Goal: Information Seeking & Learning: Learn about a topic

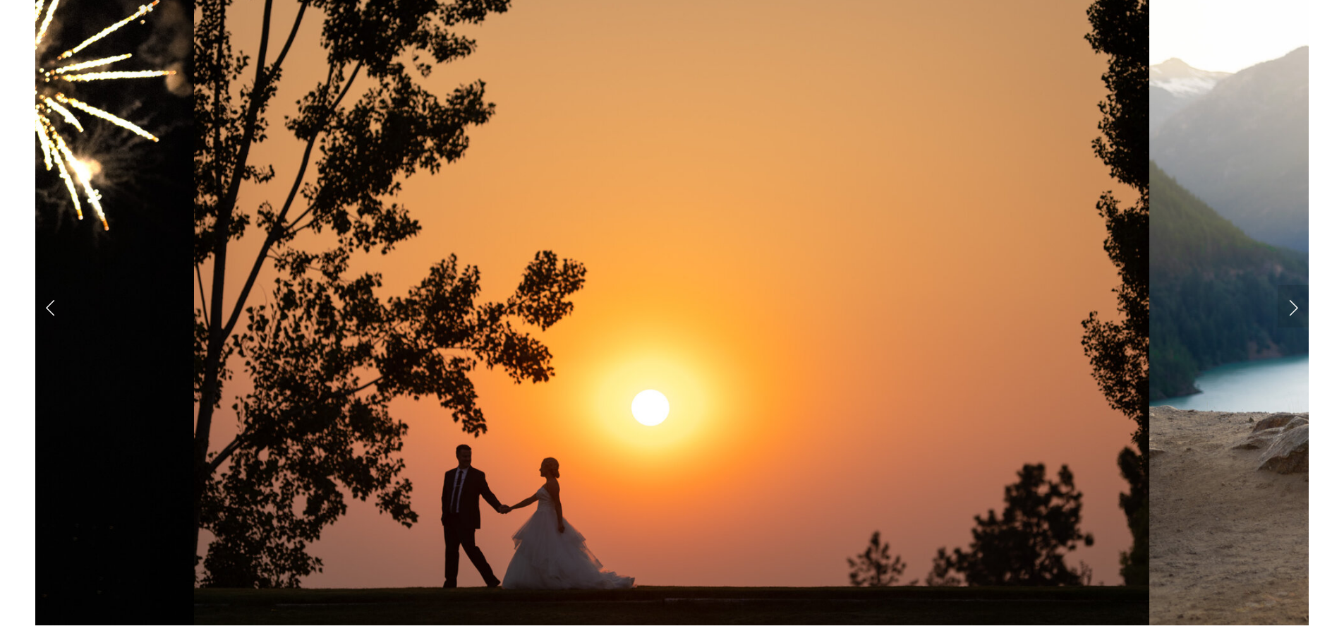
scroll to position [1622, 0]
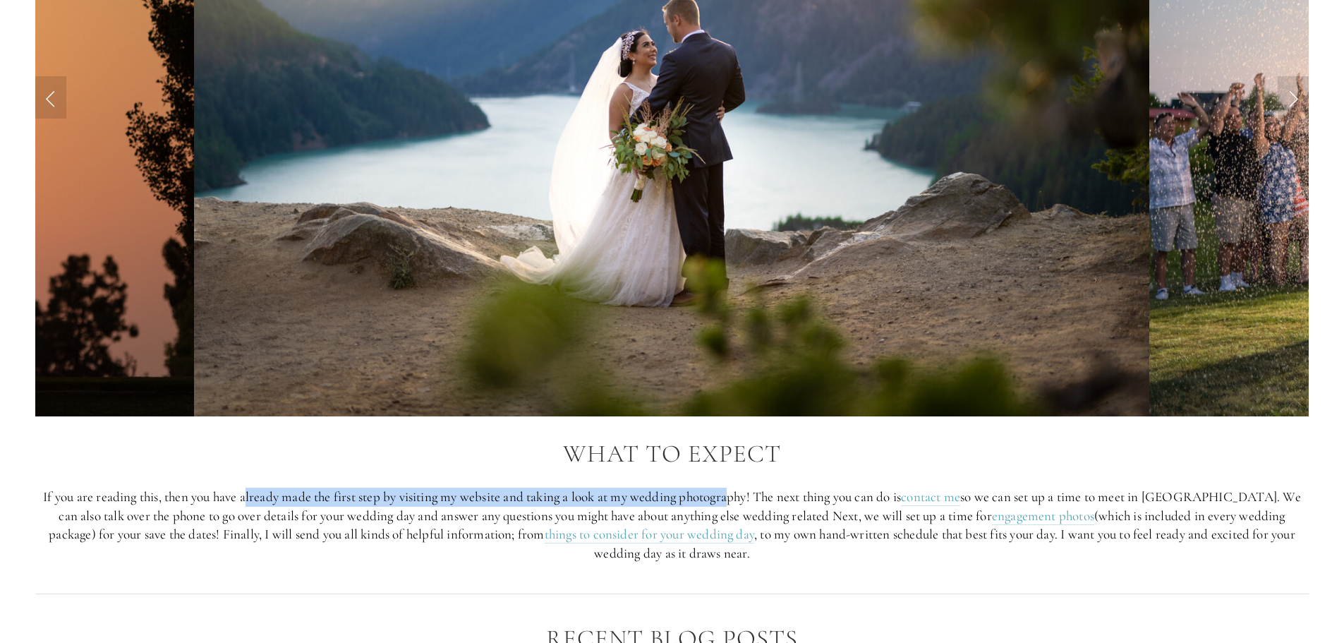
drag, startPoint x: 264, startPoint y: 497, endPoint x: 735, endPoint y: 492, distance: 471.2
click at [735, 492] on p "If you are reading this, then you have already made the first step by visiting …" at bounding box center [671, 524] width 1273 height 75
click at [569, 501] on p "If you are reading this, then you have already made the first step by visiting …" at bounding box center [671, 524] width 1273 height 75
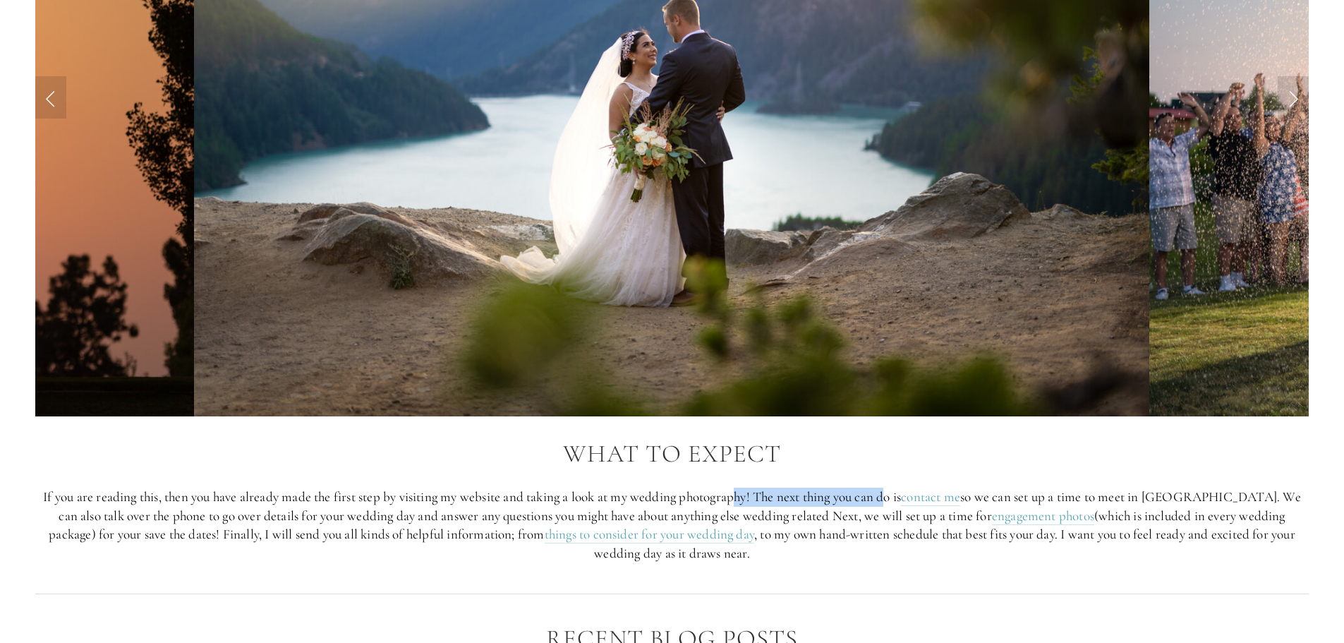
drag, startPoint x: 743, startPoint y: 497, endPoint x: 894, endPoint y: 491, distance: 151.1
click at [897, 492] on p "If you are reading this, then you have already made the first step by visiting …" at bounding box center [671, 524] width 1273 height 75
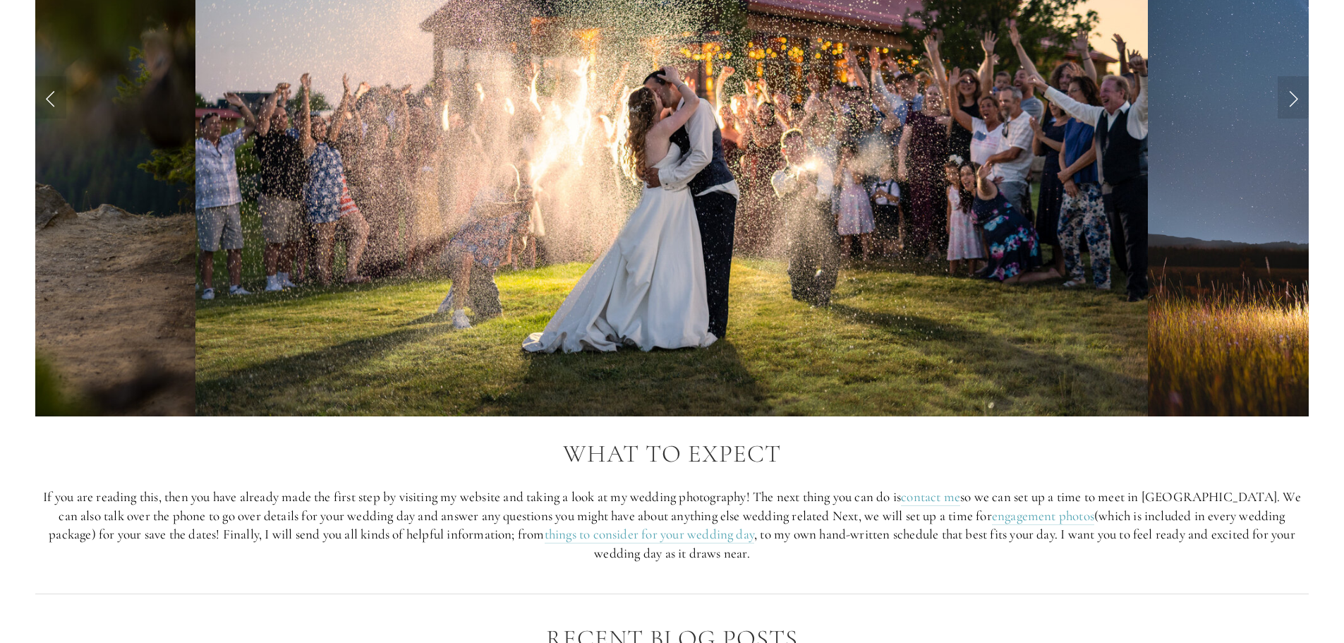
click at [826, 511] on p "If you are reading this, then you have already made the first step by visiting …" at bounding box center [671, 524] width 1273 height 75
drag, startPoint x: 77, startPoint y: 518, endPoint x: 520, endPoint y: 511, distance: 443.0
click at [520, 511] on p "If you are reading this, then you have already made the first step by visiting …" at bounding box center [671, 524] width 1273 height 75
click at [401, 516] on p "If you are reading this, then you have already made the first step by visiting …" at bounding box center [671, 524] width 1273 height 75
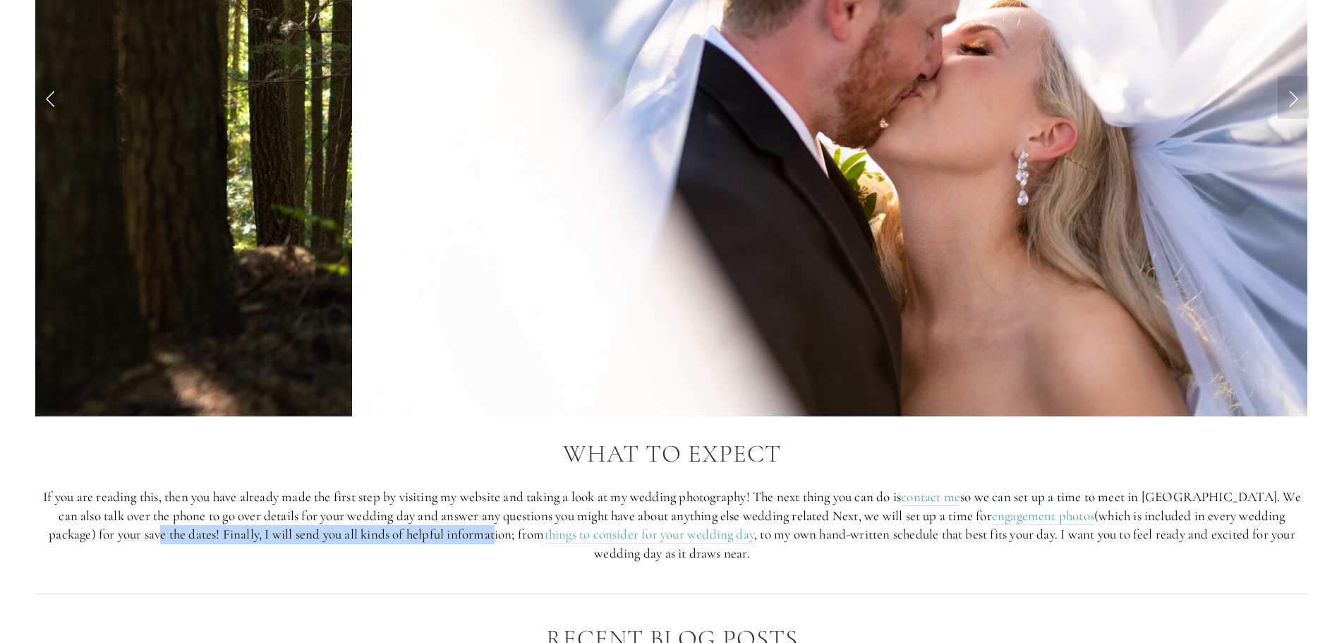
drag, startPoint x: 75, startPoint y: 535, endPoint x: 416, endPoint y: 535, distance: 341.4
click at [418, 535] on p "If you are reading this, then you have already made the first step by visiting …" at bounding box center [671, 524] width 1273 height 75
click at [327, 521] on p "If you are reading this, then you have already made the first step by visiting …" at bounding box center [671, 524] width 1273 height 75
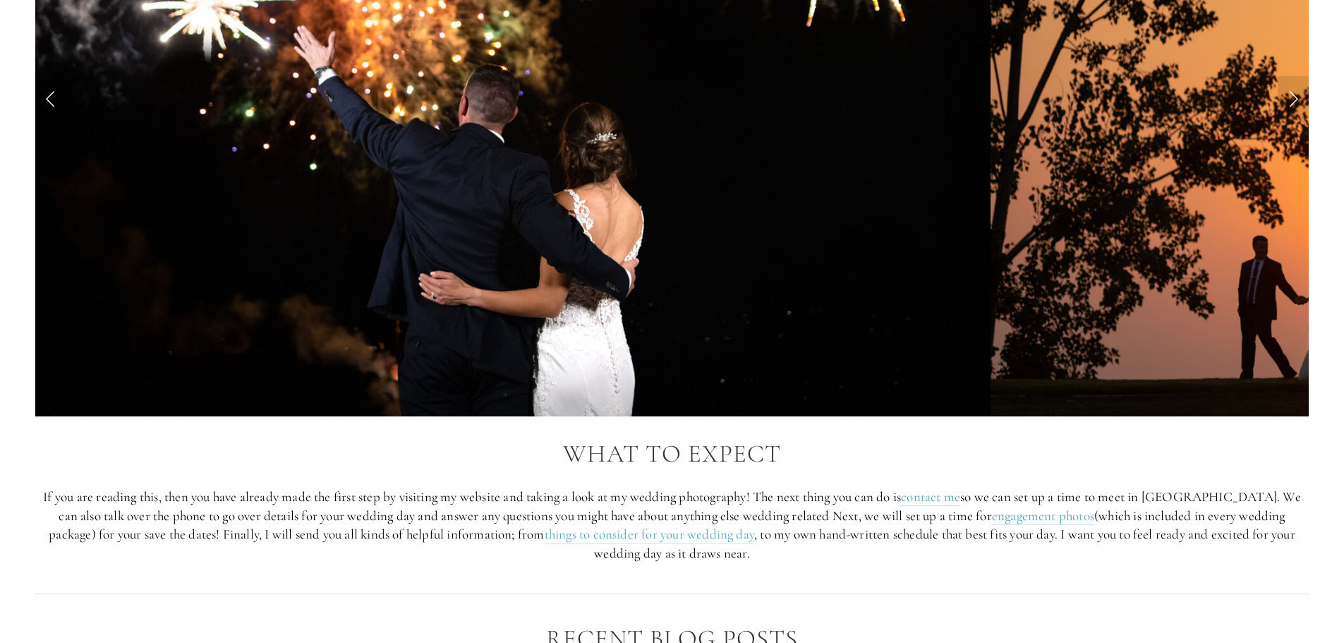
drag, startPoint x: 178, startPoint y: 533, endPoint x: 463, endPoint y: 537, distance: 285.7
click at [465, 539] on p "If you are reading this, then you have already made the first step by visiting …" at bounding box center [671, 524] width 1273 height 75
click at [429, 516] on p "If you are reading this, then you have already made the first step by visiting …" at bounding box center [671, 524] width 1273 height 75
drag, startPoint x: 729, startPoint y: 537, endPoint x: 1026, endPoint y: 541, distance: 296.3
click at [1047, 539] on p "If you are reading this, then you have already made the first step by visiting …" at bounding box center [671, 524] width 1273 height 75
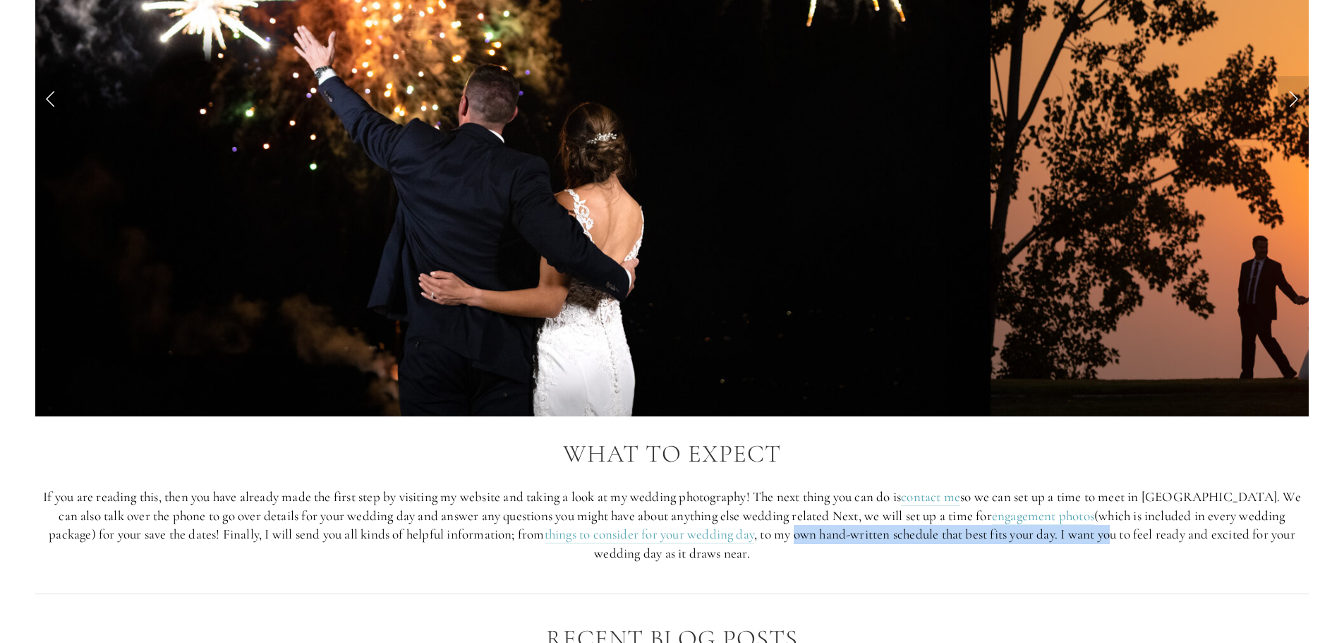
click at [875, 539] on p "If you are reading this, then you have already made the first step by visiting …" at bounding box center [671, 524] width 1273 height 75
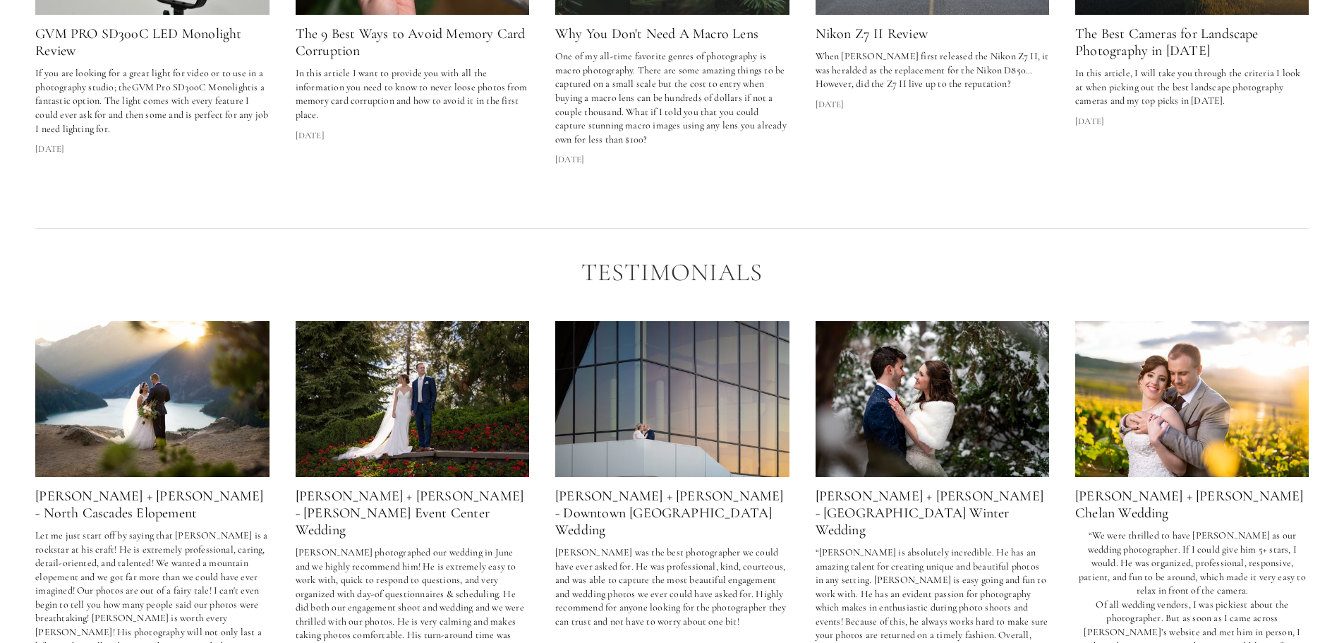
scroll to position [2539, 0]
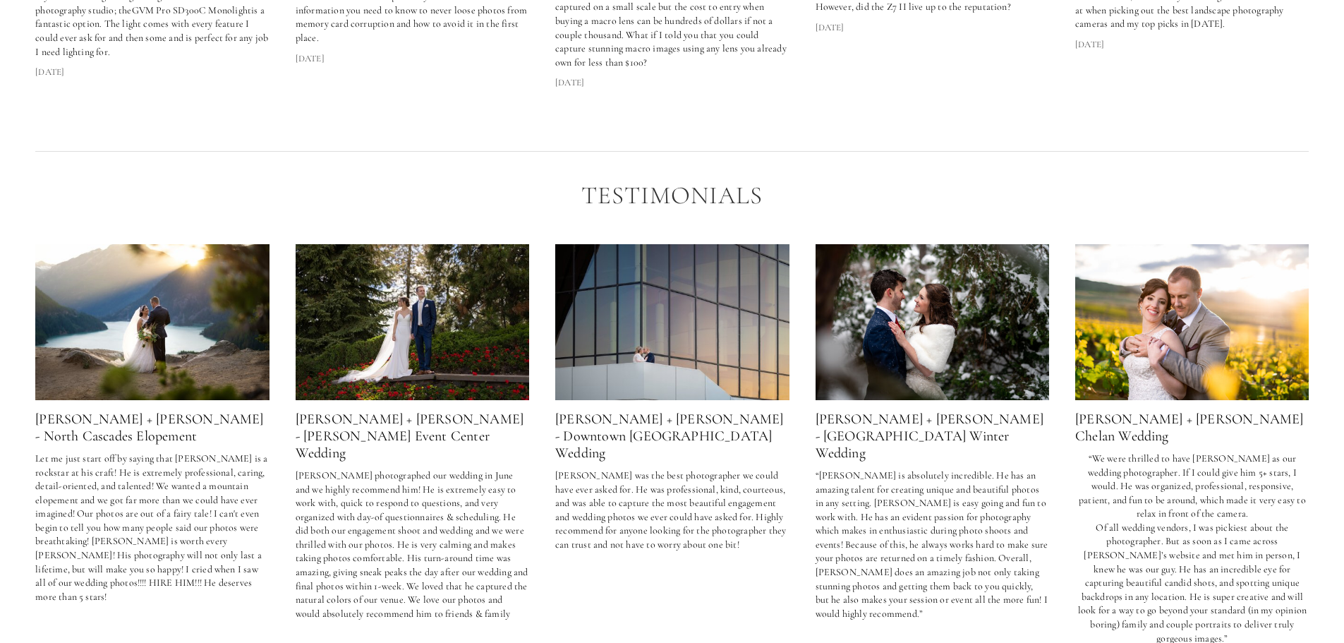
click at [157, 331] on img at bounding box center [152, 321] width 234 height 156
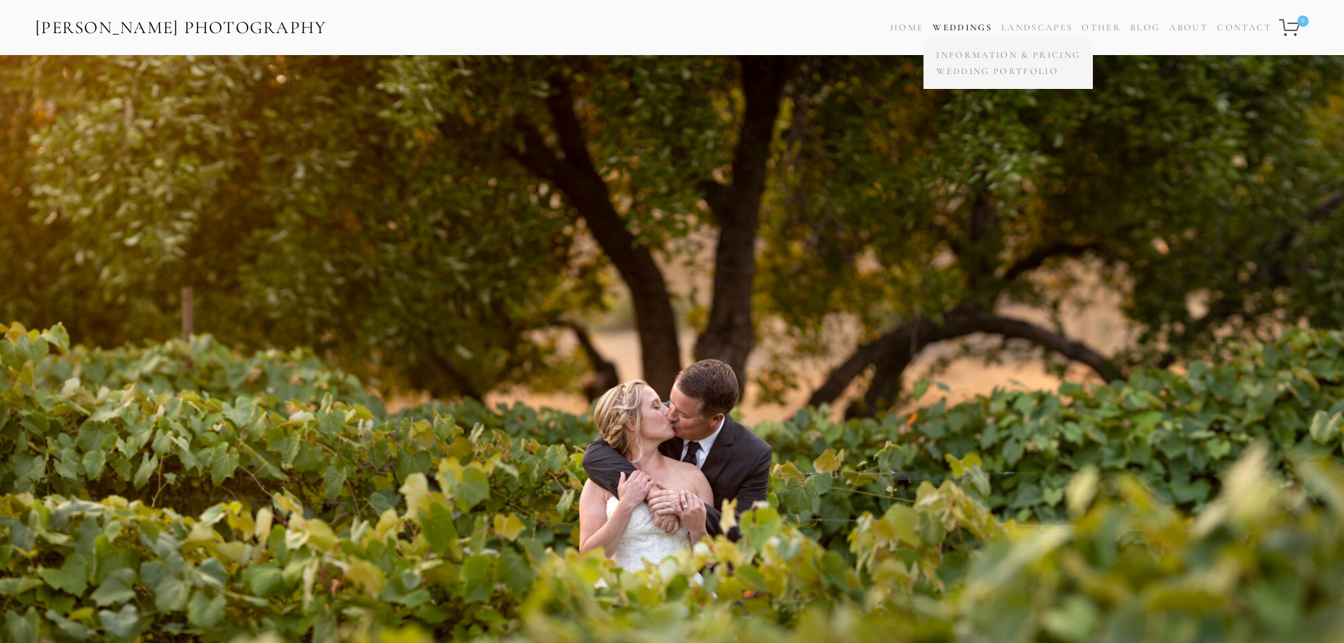
click at [953, 26] on link "Weddings" at bounding box center [961, 27] width 59 height 11
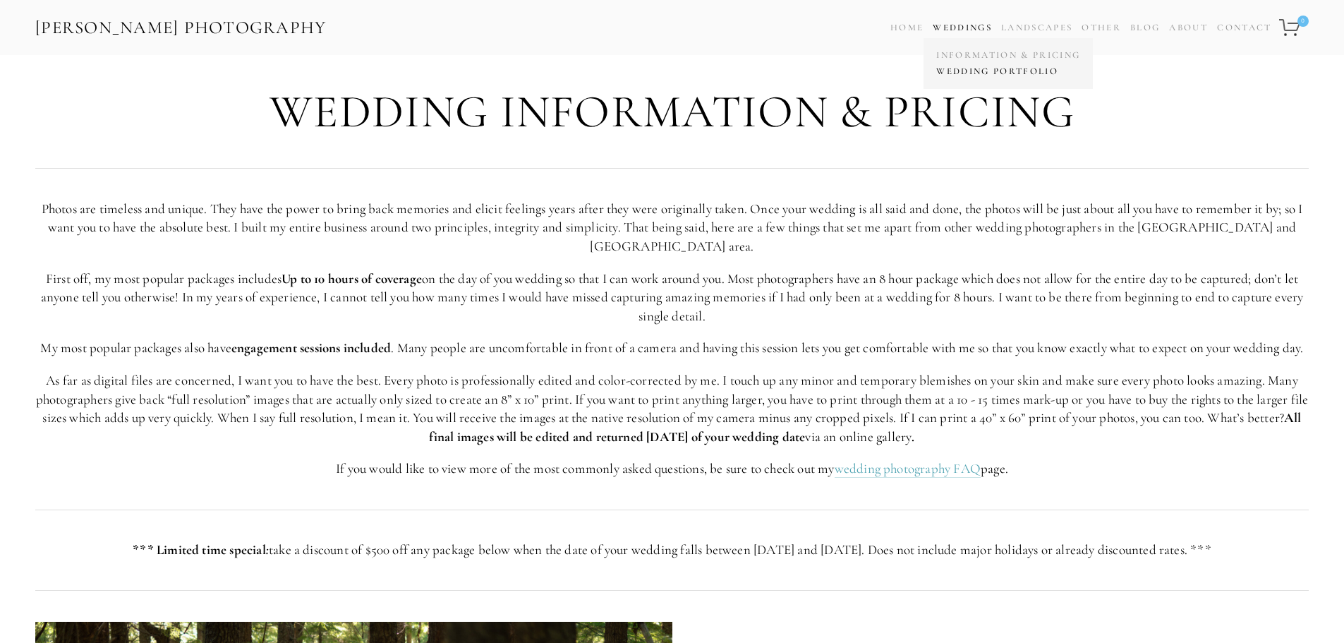
click at [955, 73] on link "Wedding Portfolio" at bounding box center [1007, 71] width 151 height 16
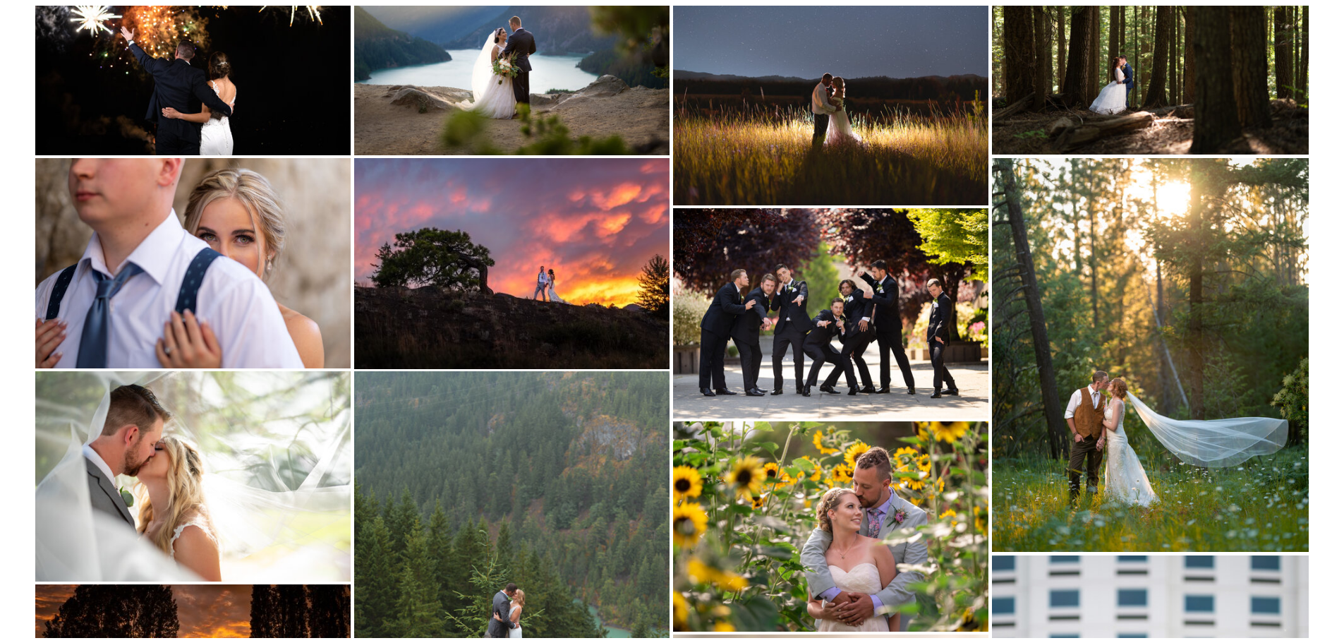
scroll to position [494, 0]
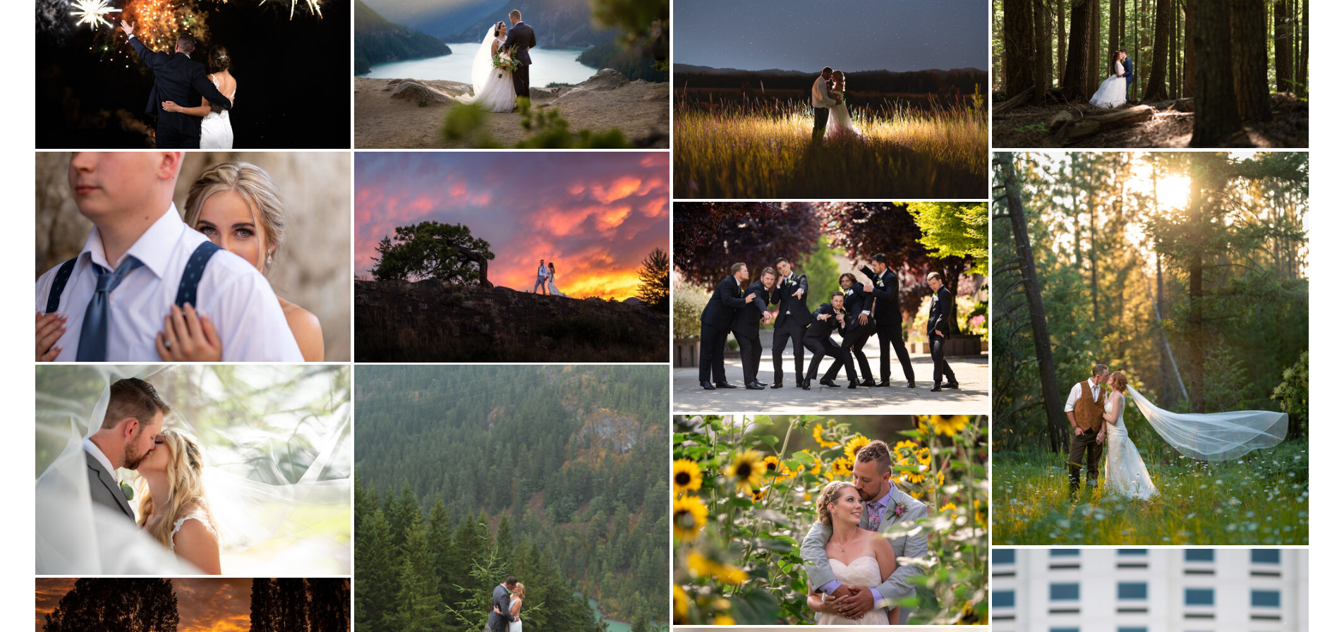
click at [215, 458] on img at bounding box center [192, 470] width 315 height 210
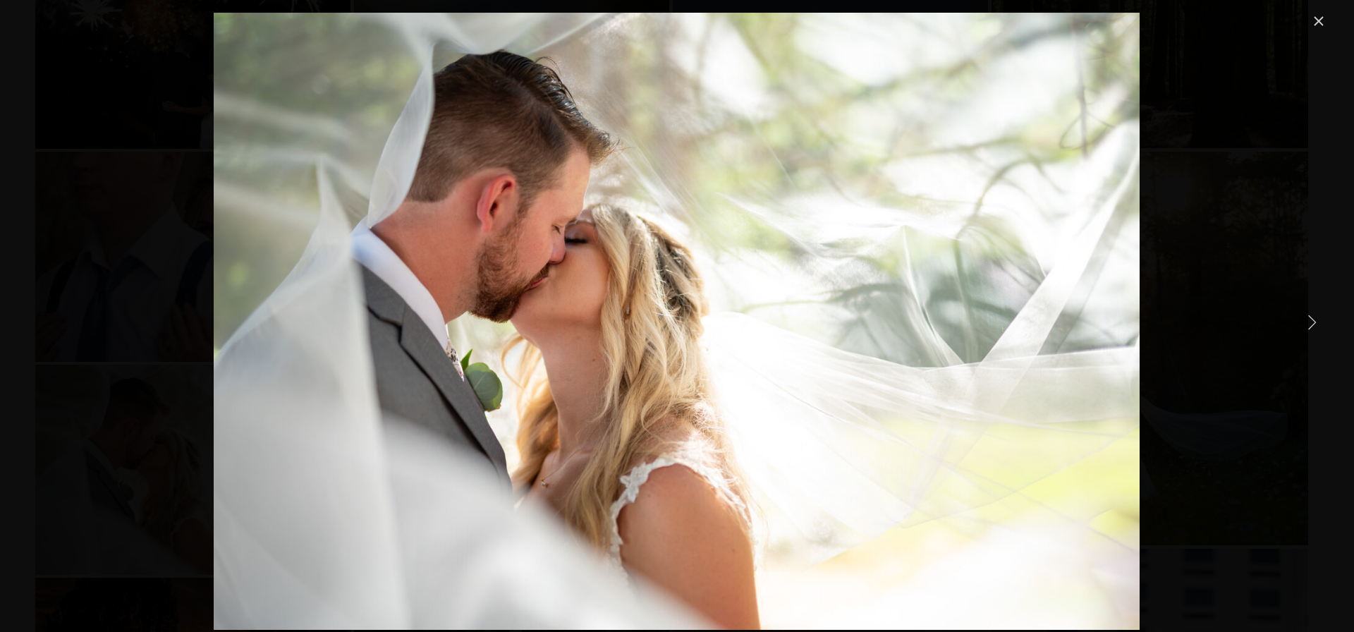
click at [1314, 324] on link "Next Item" at bounding box center [1311, 321] width 31 height 31
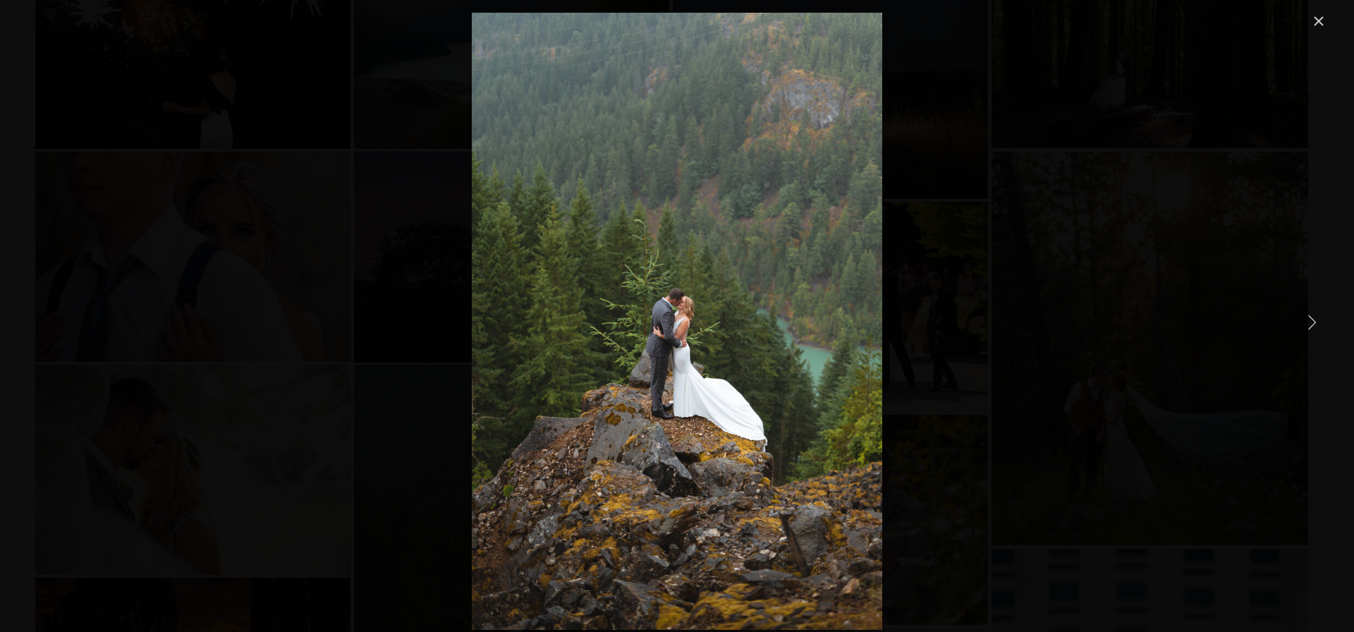
click at [1314, 324] on link "Next Item" at bounding box center [1311, 321] width 31 height 31
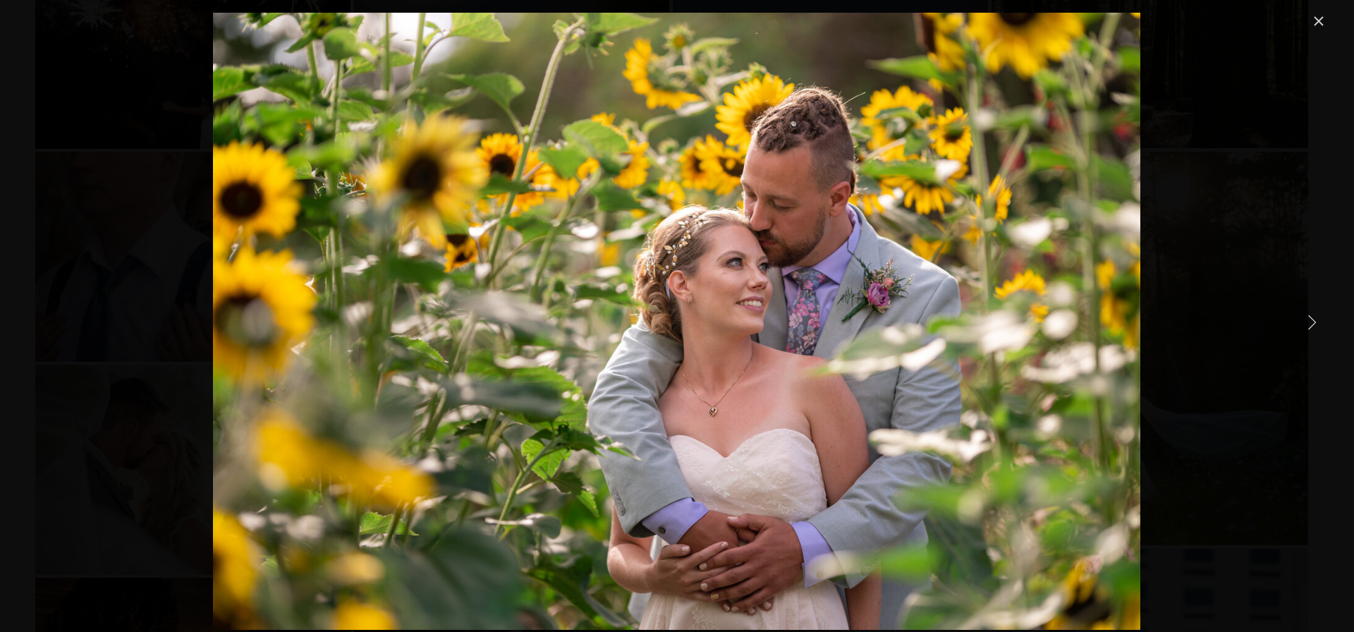
click at [1314, 324] on link "Next Item" at bounding box center [1311, 321] width 31 height 31
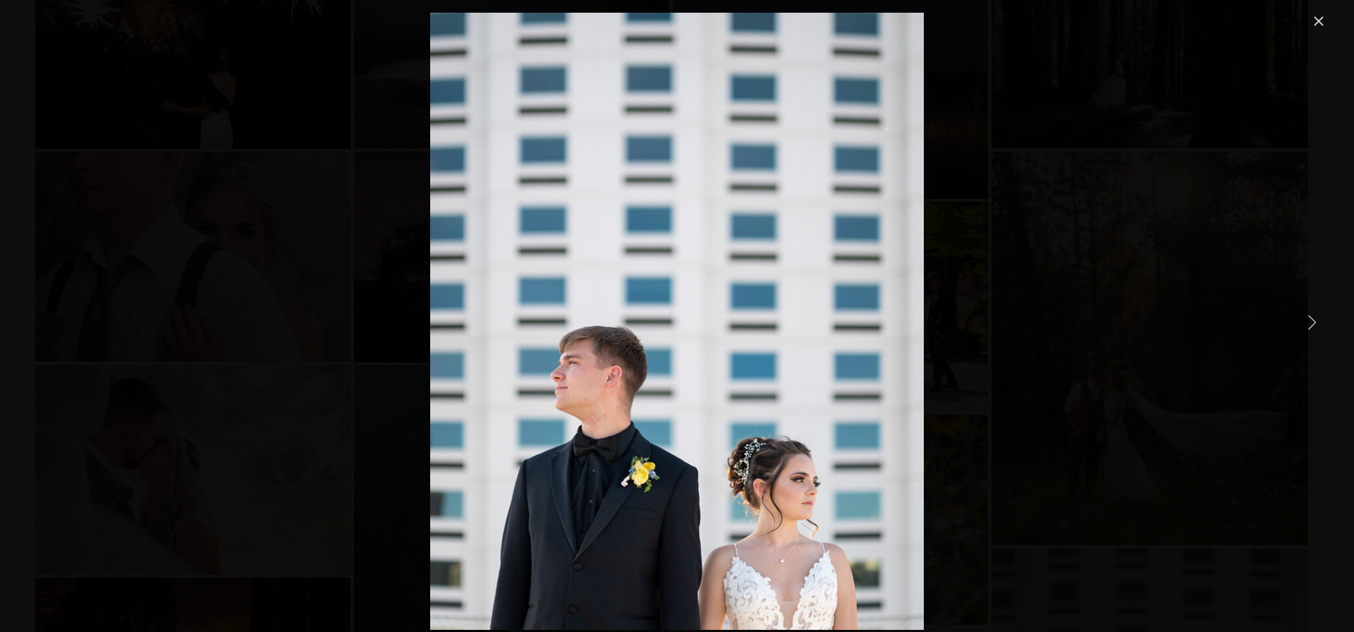
click at [1314, 324] on link "Next Item" at bounding box center [1311, 321] width 31 height 31
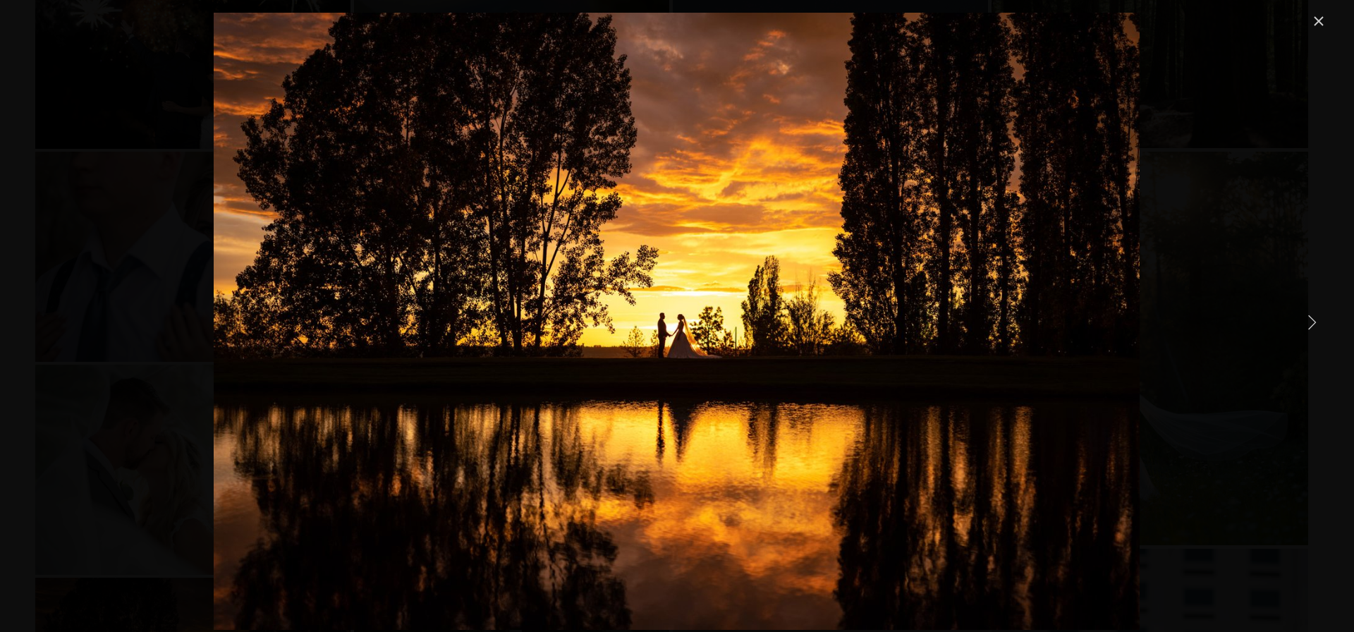
click at [1314, 324] on link "Next Item" at bounding box center [1311, 321] width 31 height 31
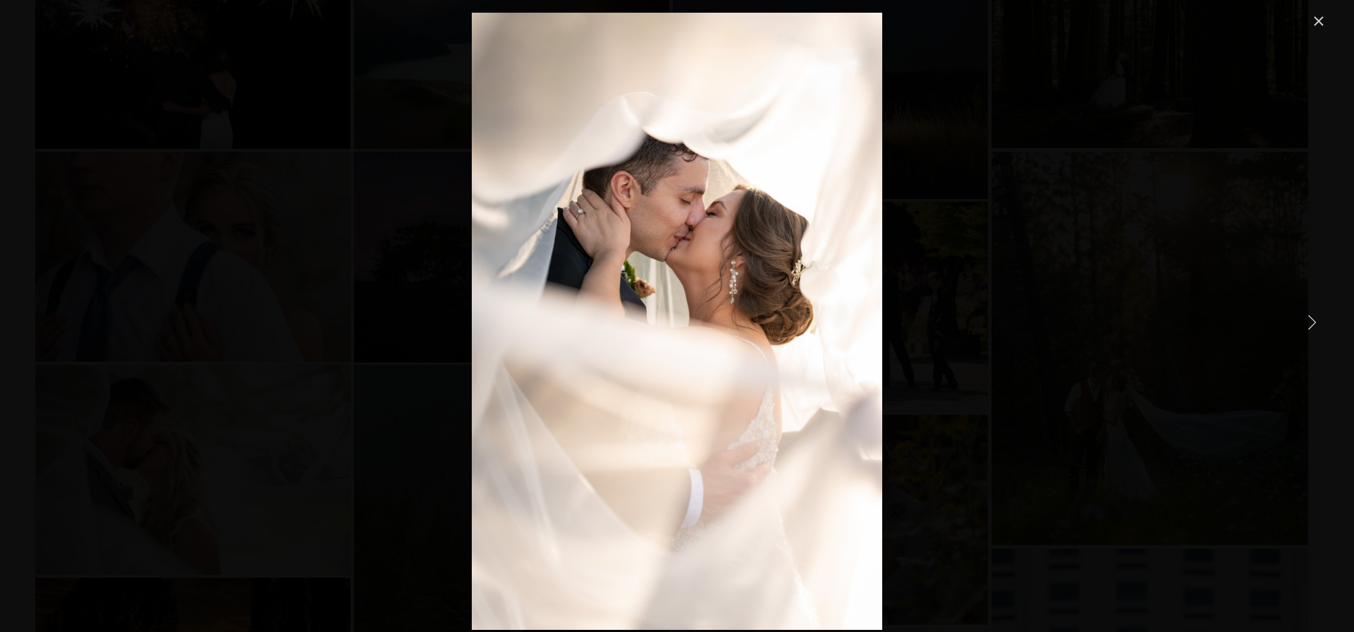
click at [1314, 324] on link "Next Item" at bounding box center [1311, 321] width 31 height 31
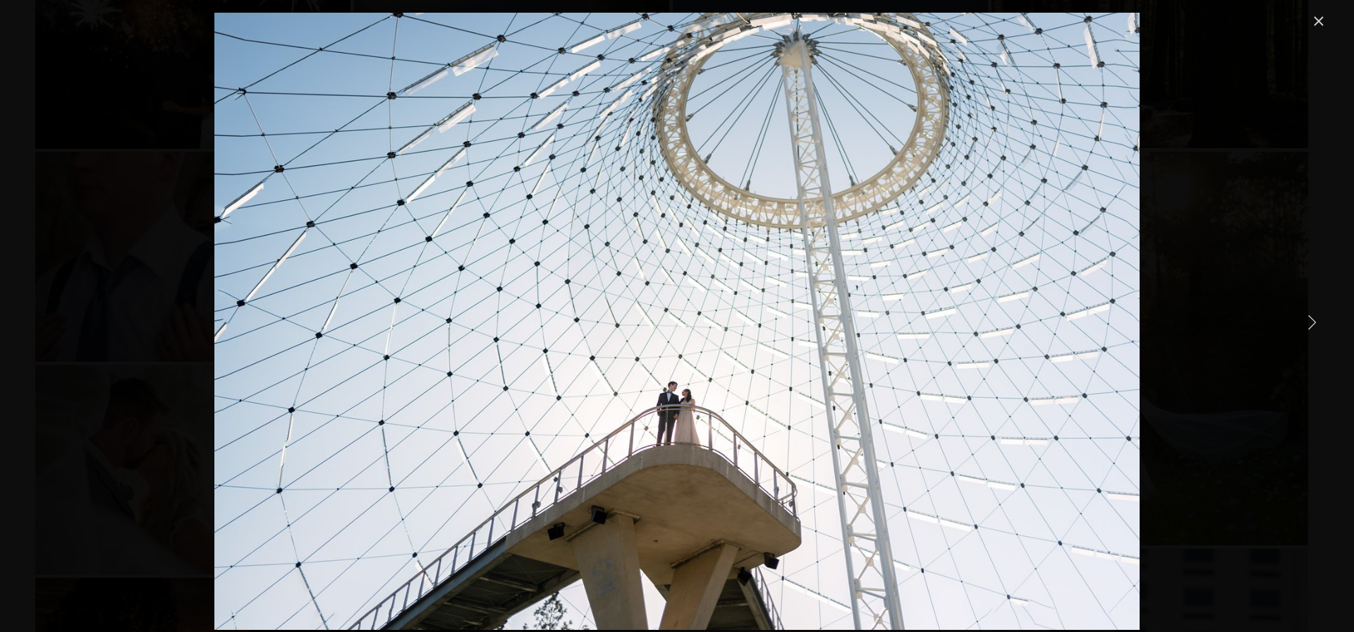
click at [1314, 324] on link "Next Item" at bounding box center [1311, 321] width 31 height 31
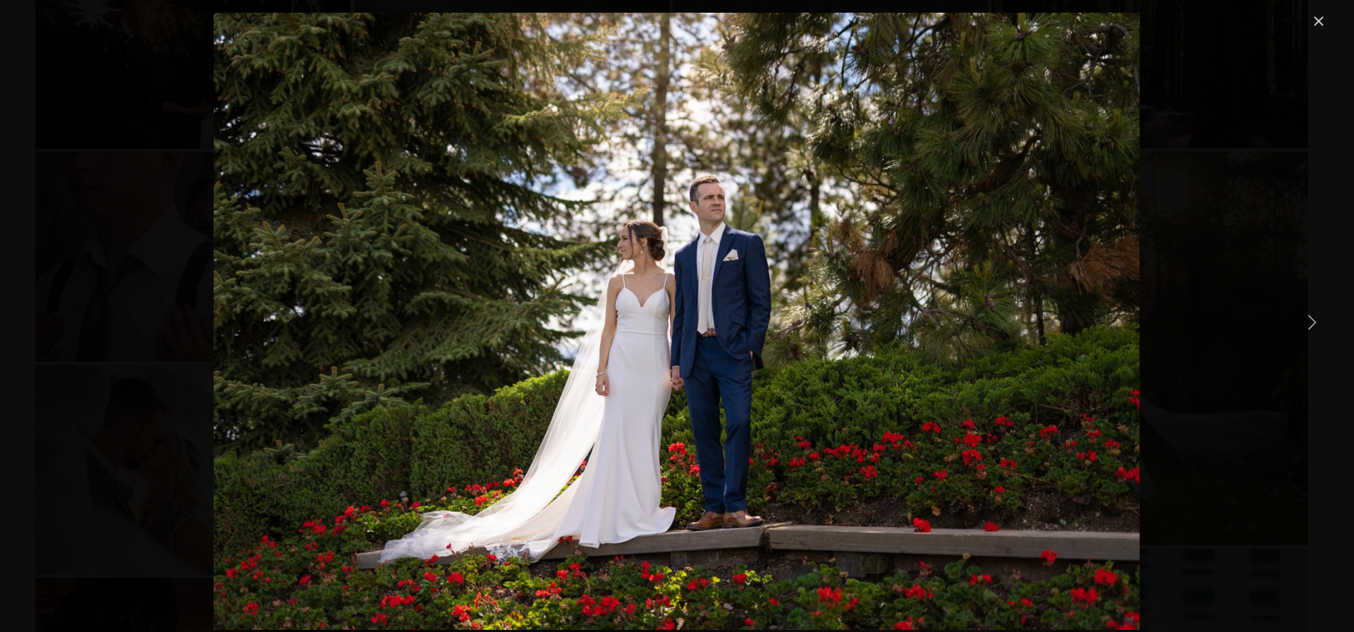
click at [1314, 324] on link "Next Item" at bounding box center [1311, 321] width 31 height 31
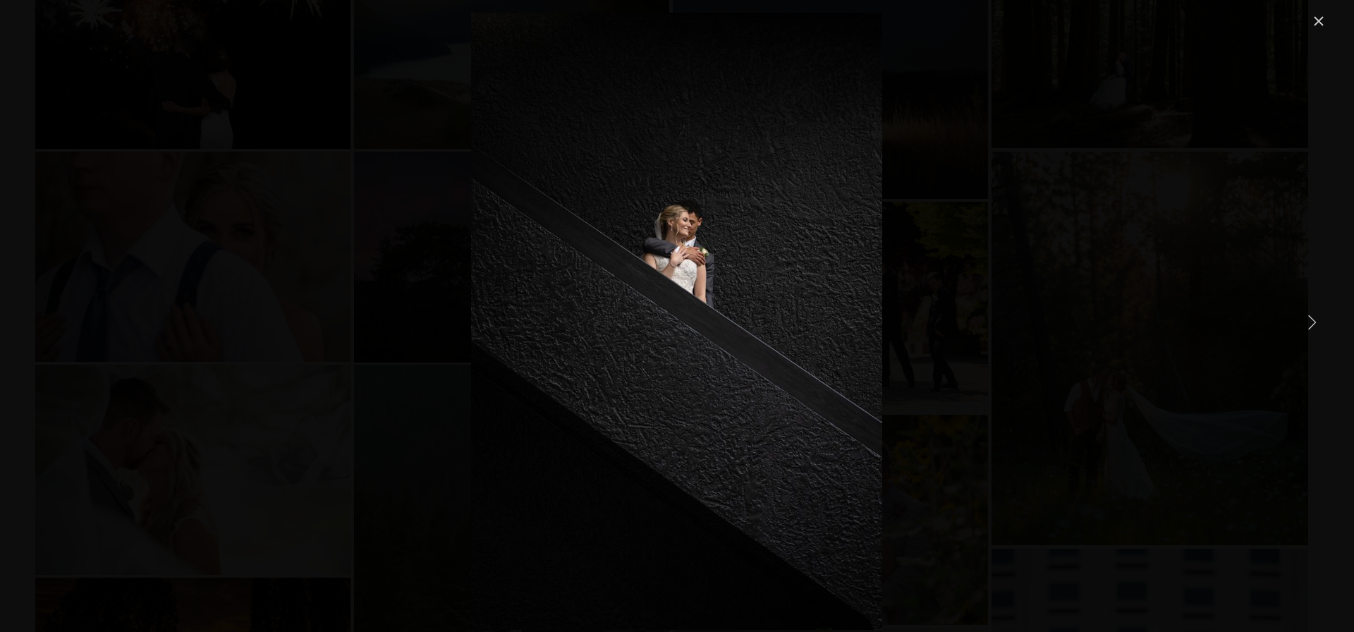
click at [1314, 324] on link "Next Item" at bounding box center [1311, 321] width 31 height 31
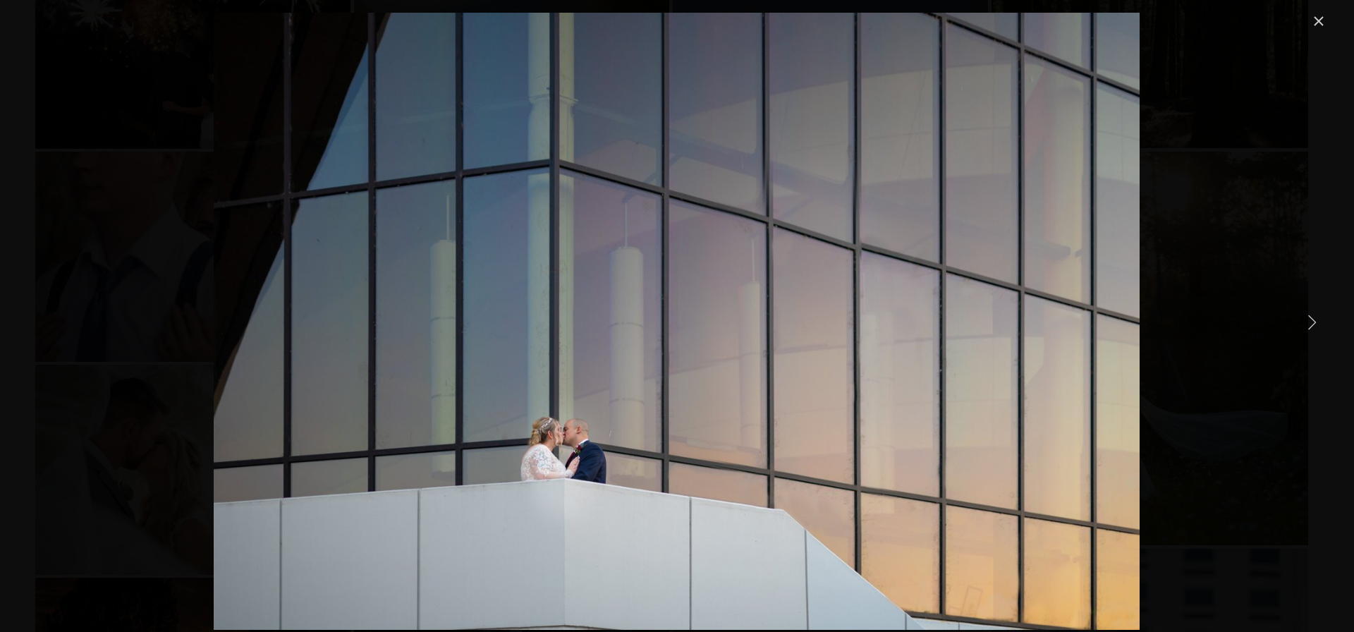
click at [1314, 324] on link "Next Item" at bounding box center [1311, 321] width 31 height 31
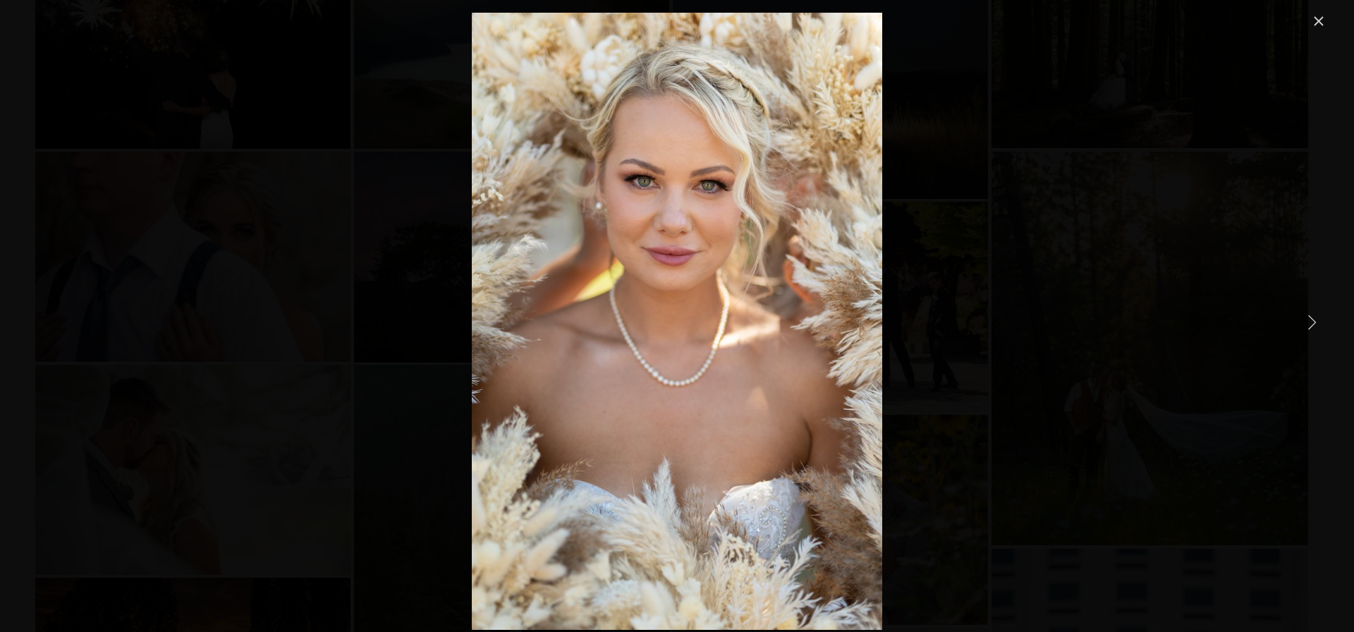
click at [1314, 324] on link "Next Item" at bounding box center [1311, 321] width 31 height 31
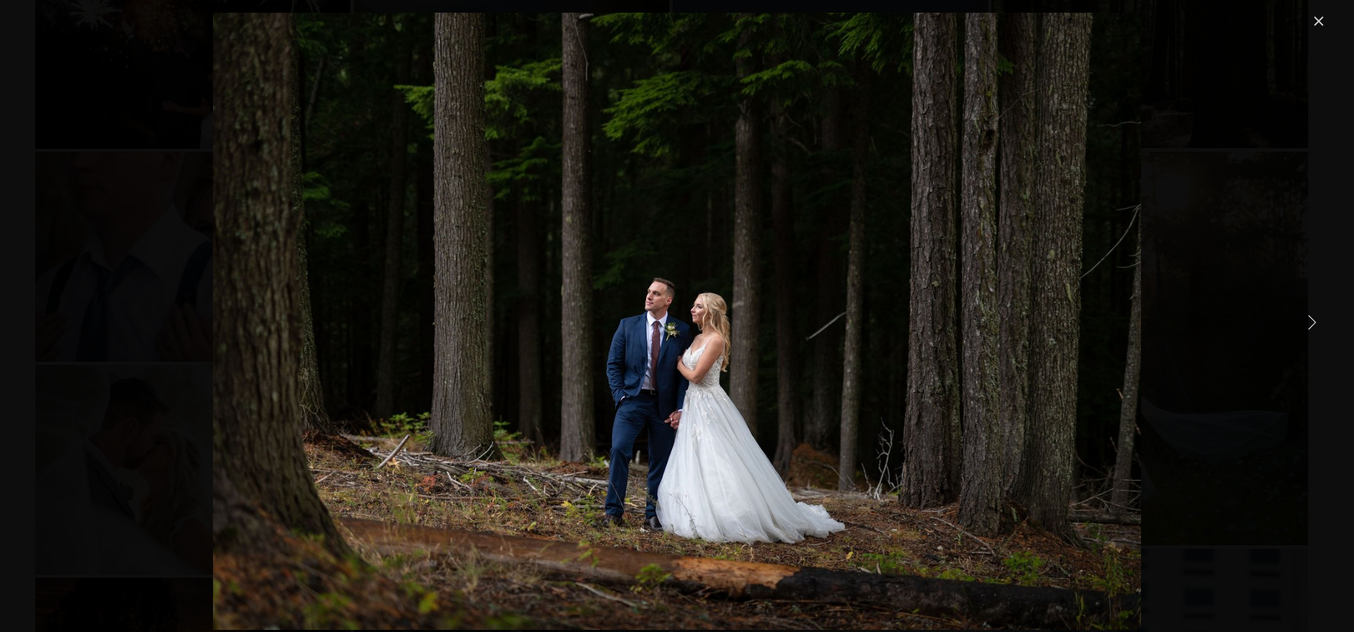
click at [1314, 324] on link "Next Item" at bounding box center [1311, 321] width 31 height 31
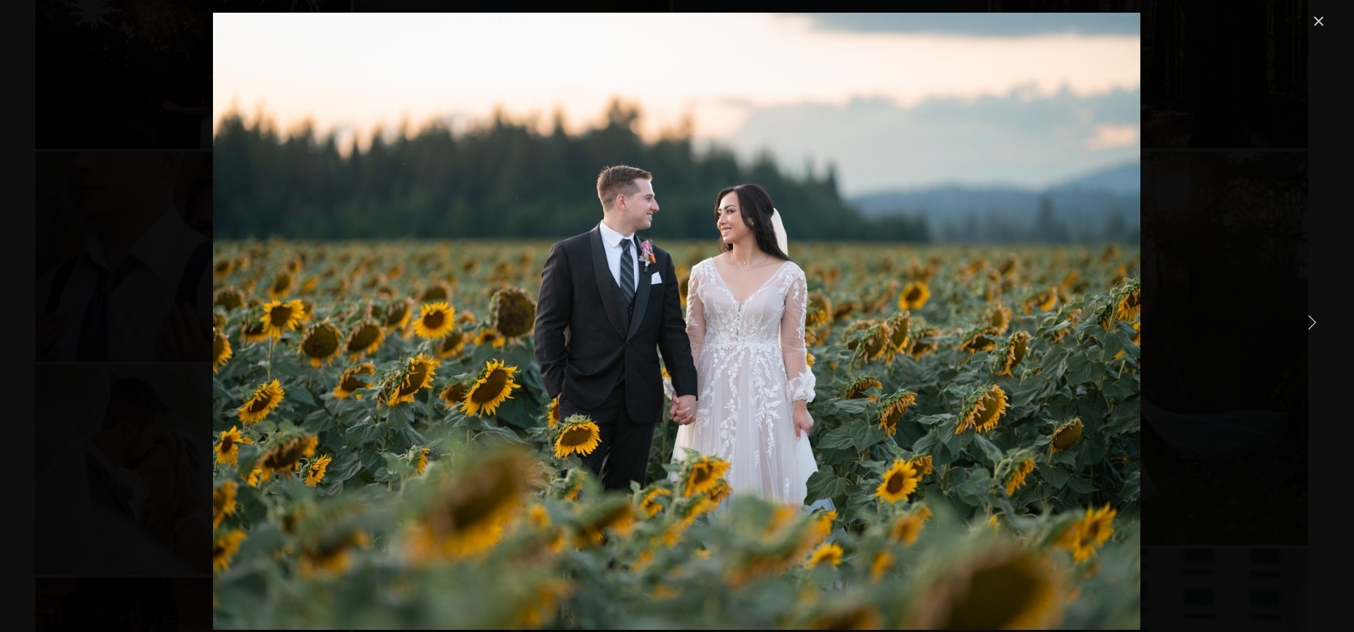
click at [1314, 324] on link "Next Item" at bounding box center [1311, 321] width 31 height 31
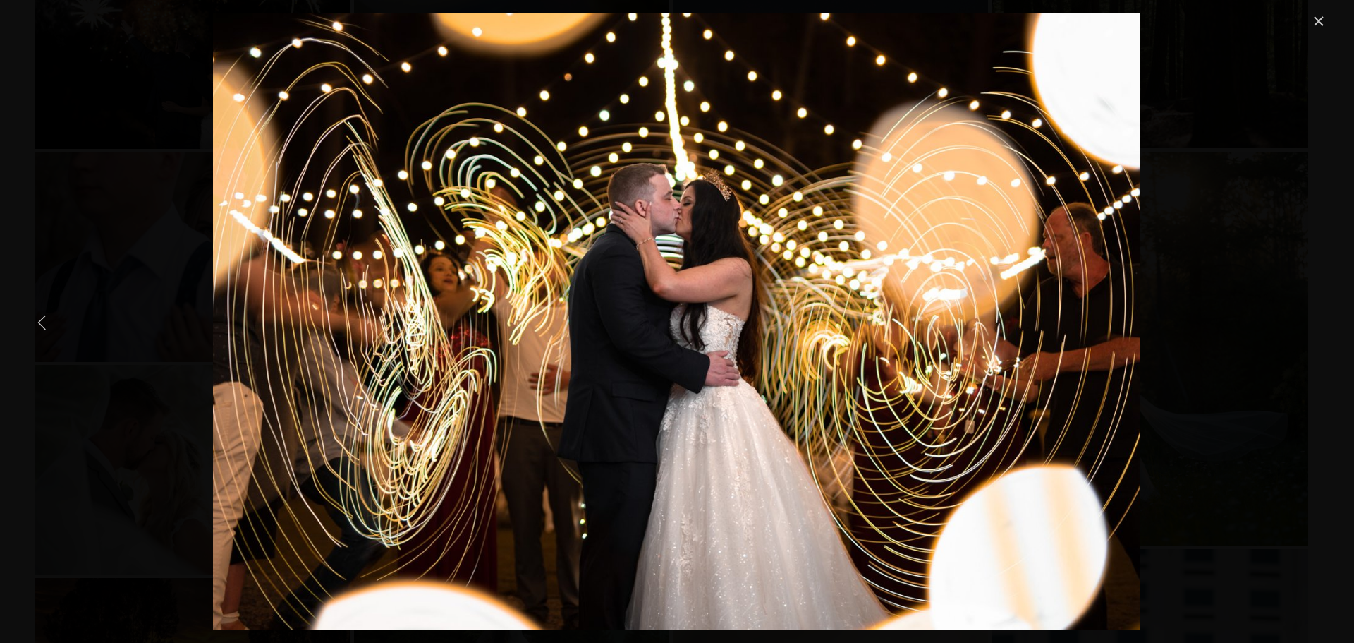
click at [42, 323] on link "Previous Item" at bounding box center [42, 321] width 31 height 31
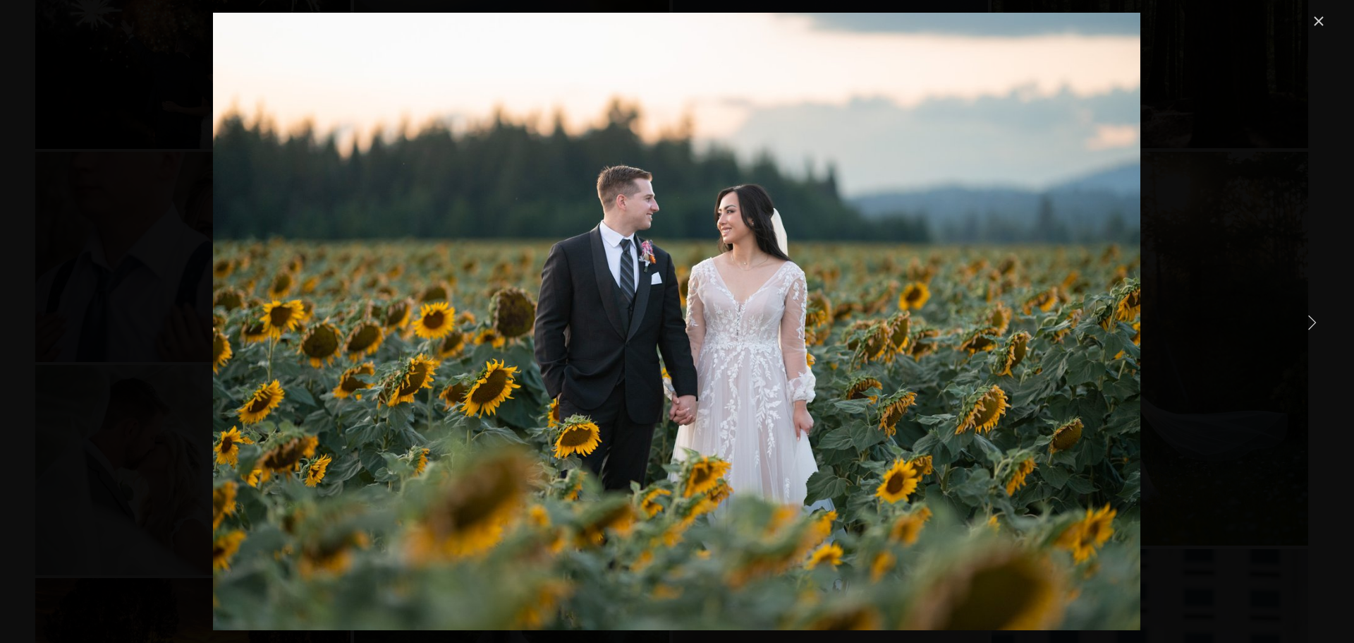
click at [1308, 318] on link "Next Item" at bounding box center [1311, 321] width 31 height 31
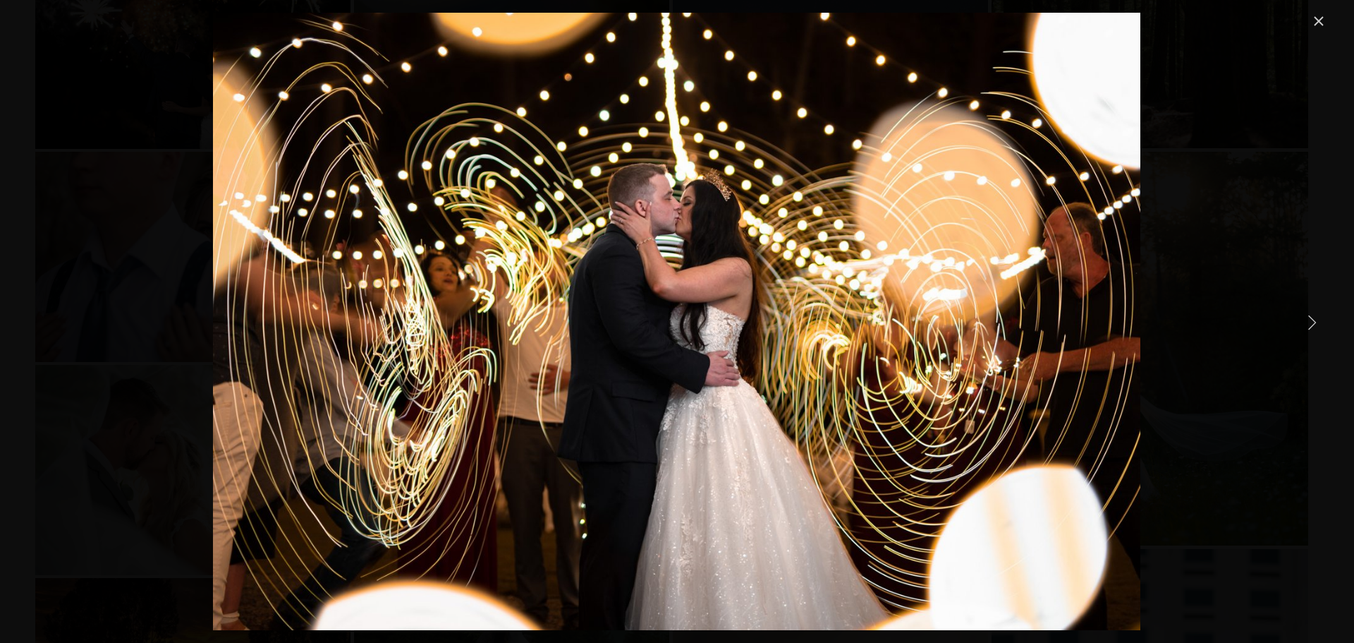
click at [1308, 318] on link "Next Item" at bounding box center [1311, 321] width 31 height 31
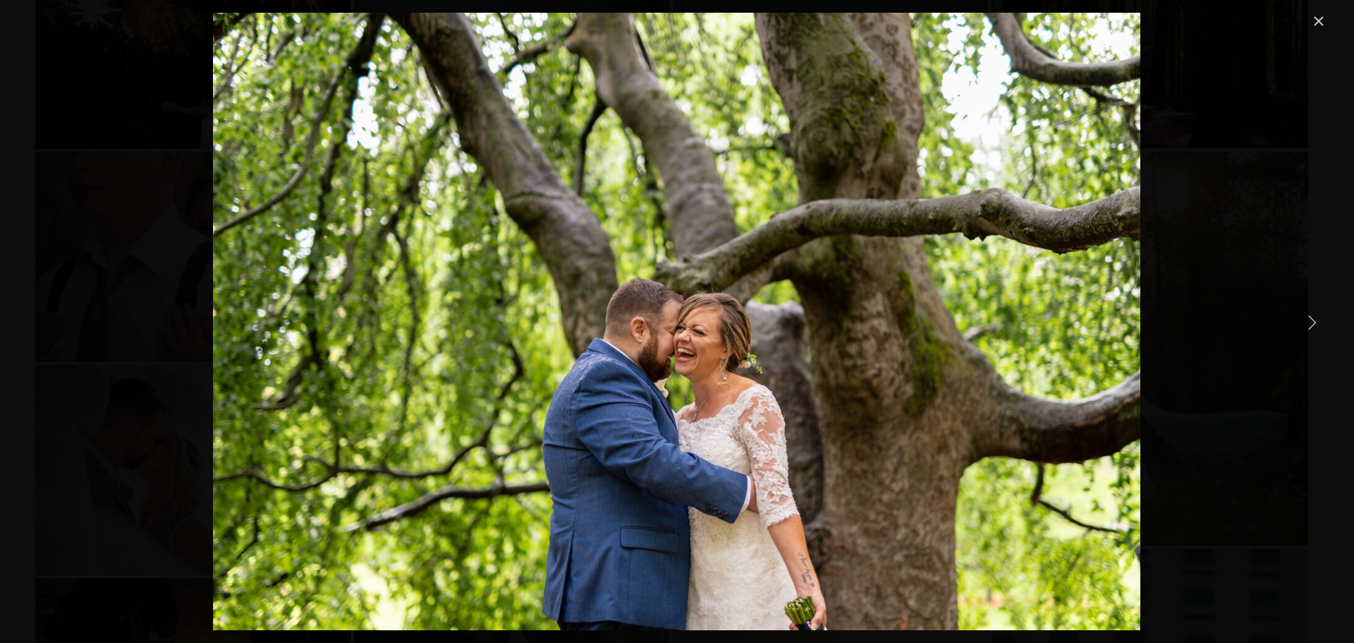
click at [1310, 318] on link "Next Item" at bounding box center [1311, 321] width 31 height 31
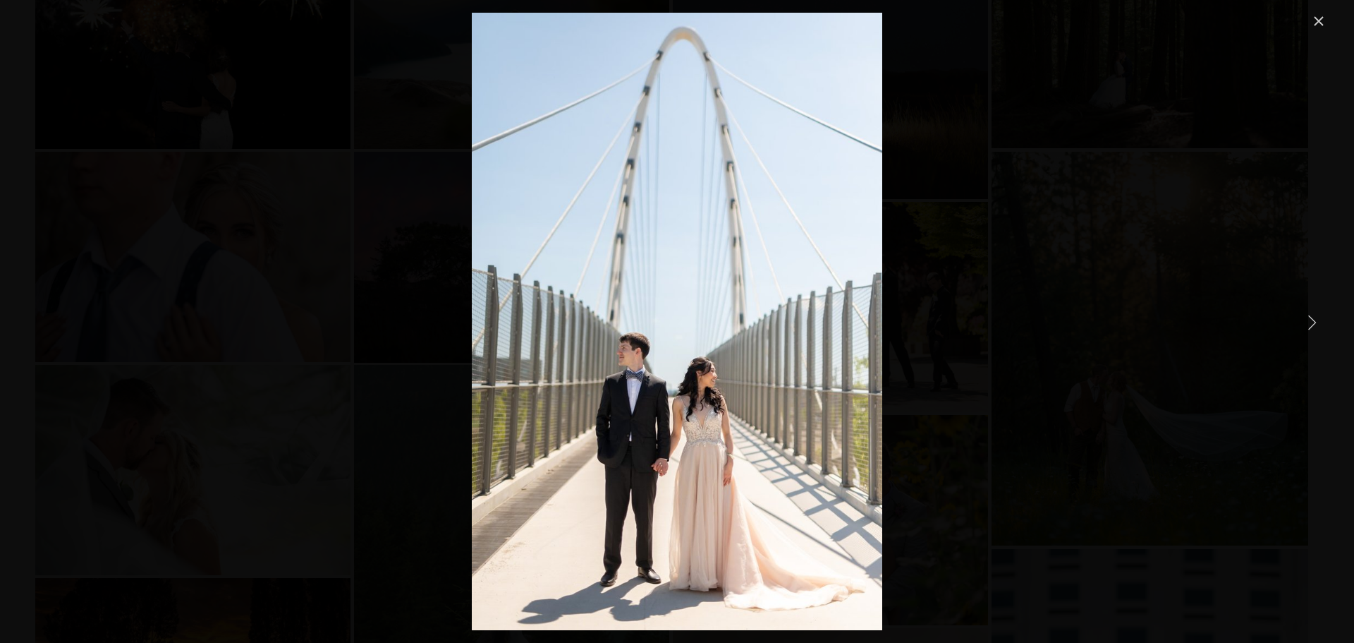
click at [1310, 318] on link "Next Item" at bounding box center [1311, 321] width 31 height 31
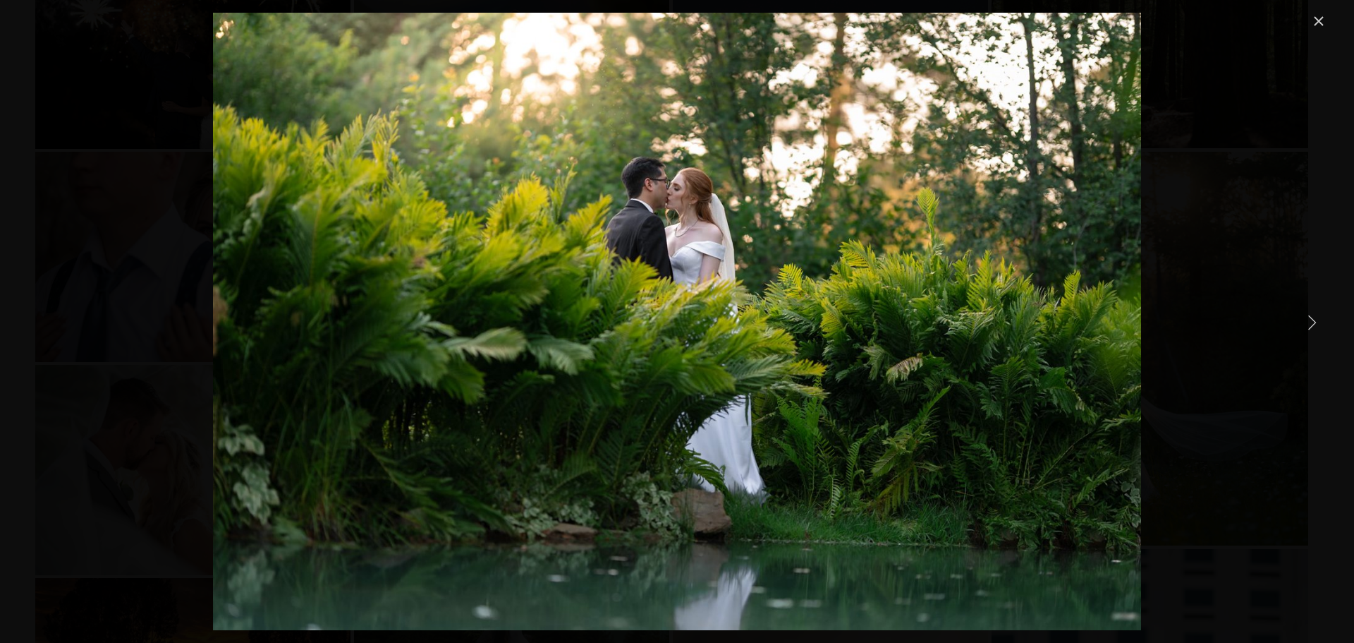
click at [1310, 318] on link "Next Item" at bounding box center [1311, 321] width 31 height 31
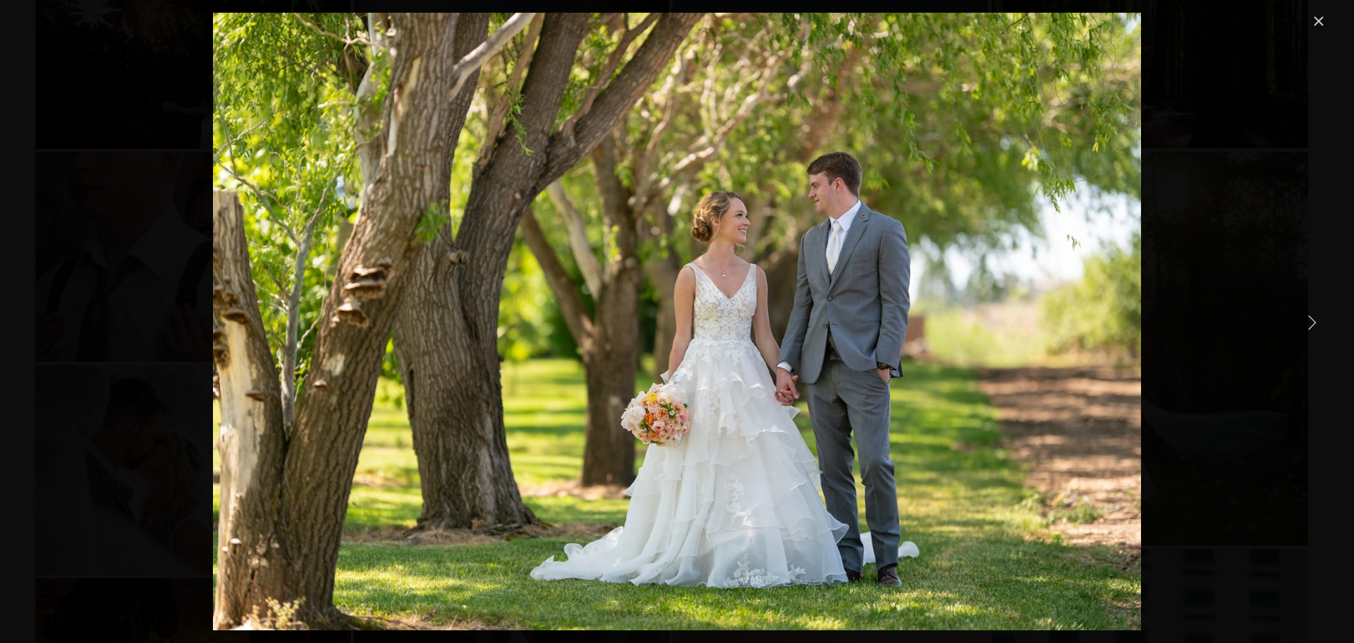
click at [1310, 318] on link "Next Item" at bounding box center [1311, 321] width 31 height 31
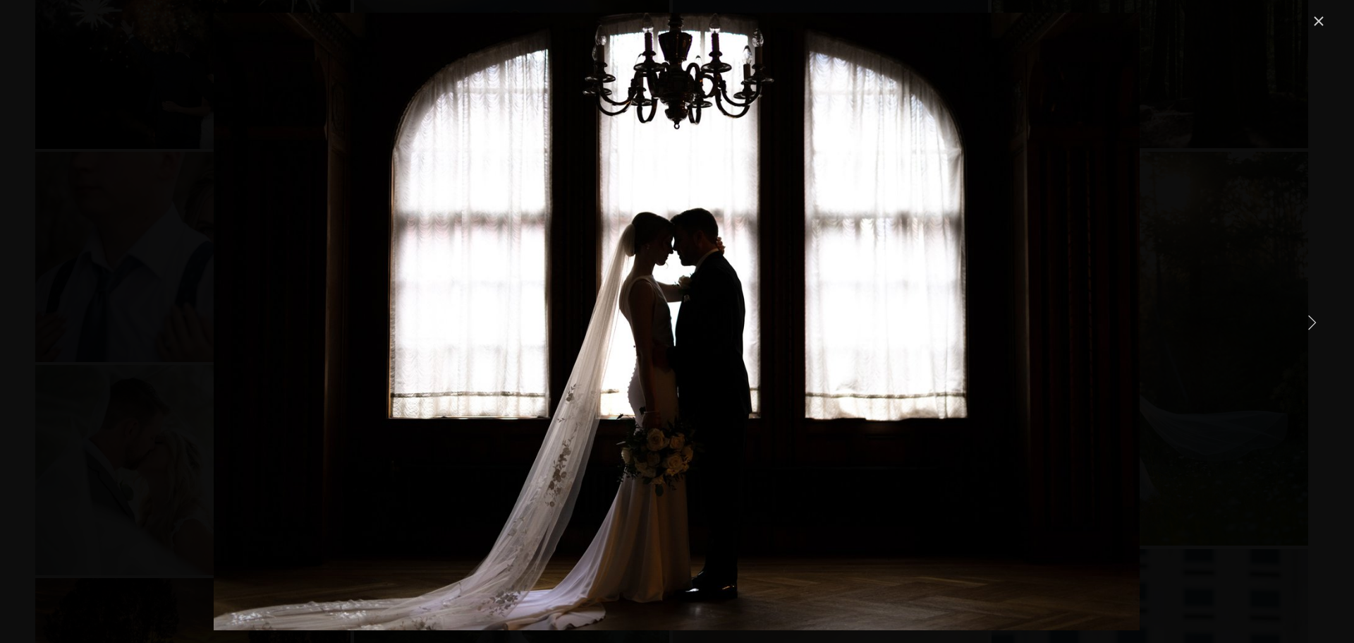
click at [1310, 318] on link "Next Item" at bounding box center [1311, 321] width 31 height 31
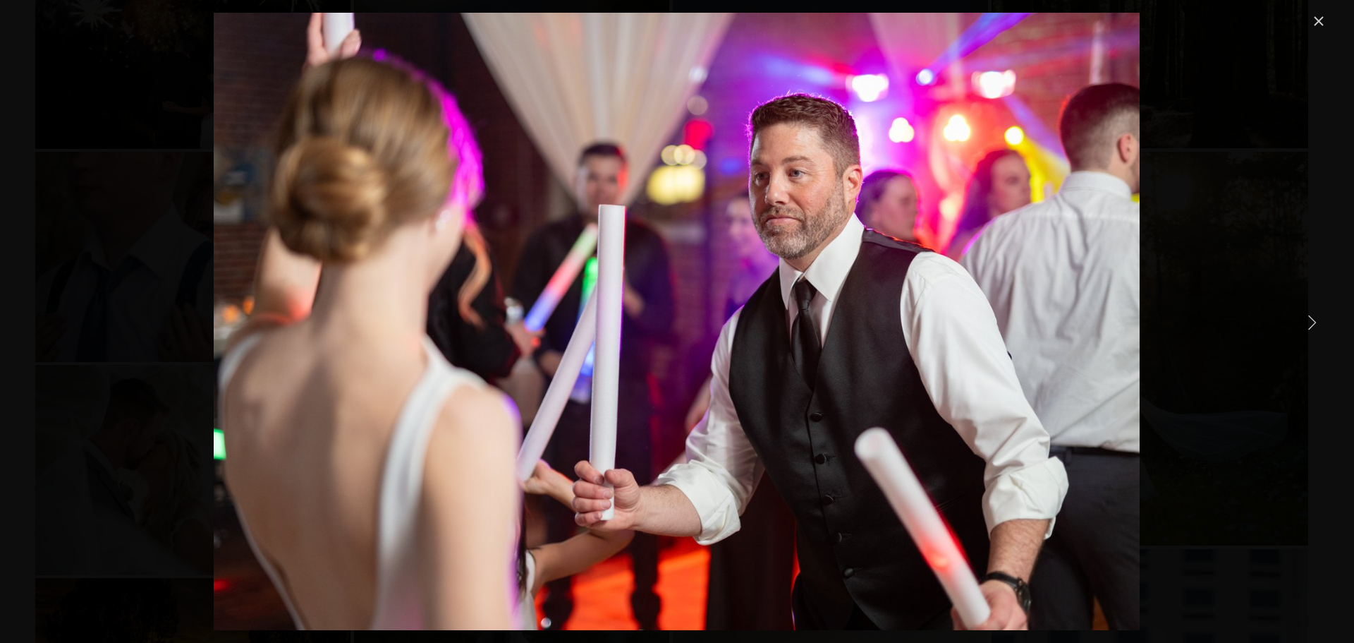
click at [1310, 318] on link "Next Item" at bounding box center [1311, 321] width 31 height 31
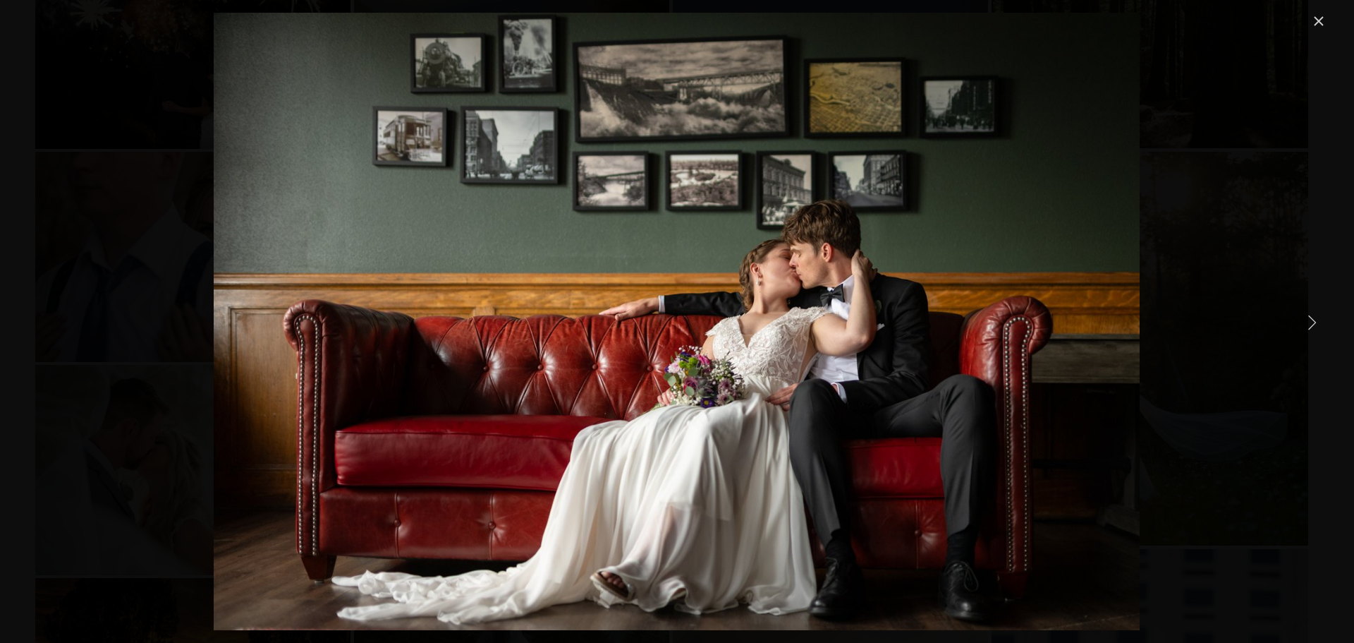
click at [1310, 318] on link "Next Item" at bounding box center [1311, 321] width 31 height 31
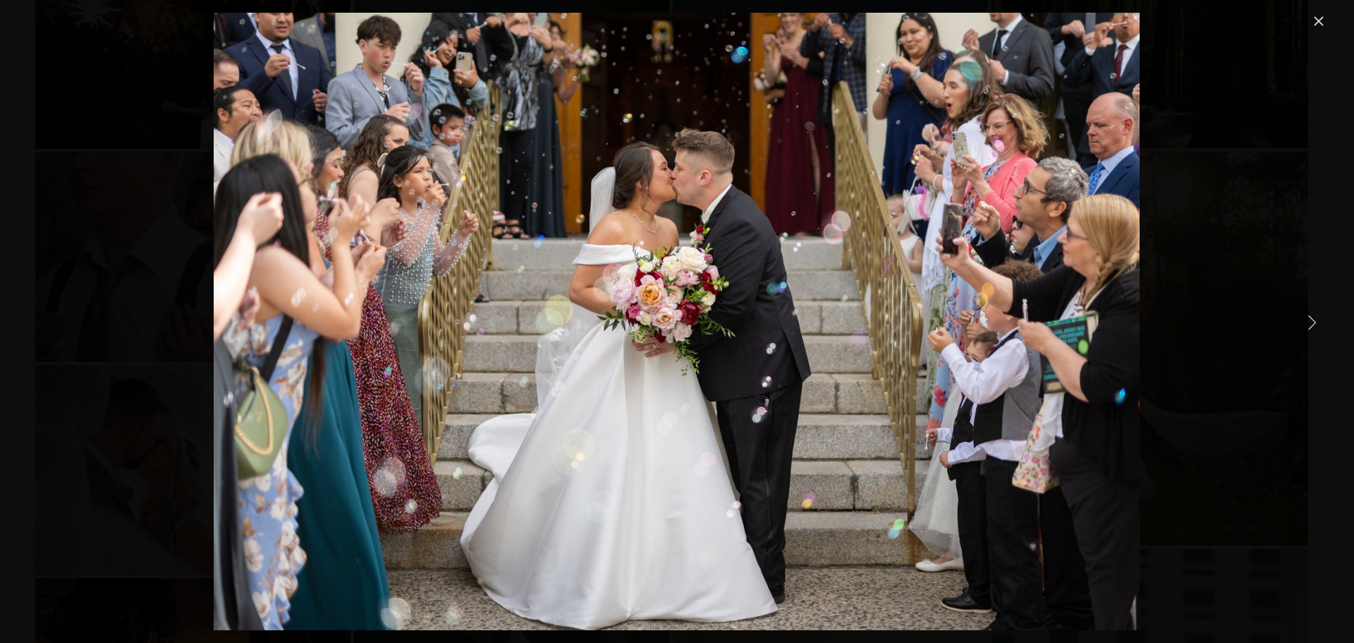
click at [1310, 318] on link "Next Item" at bounding box center [1311, 321] width 31 height 31
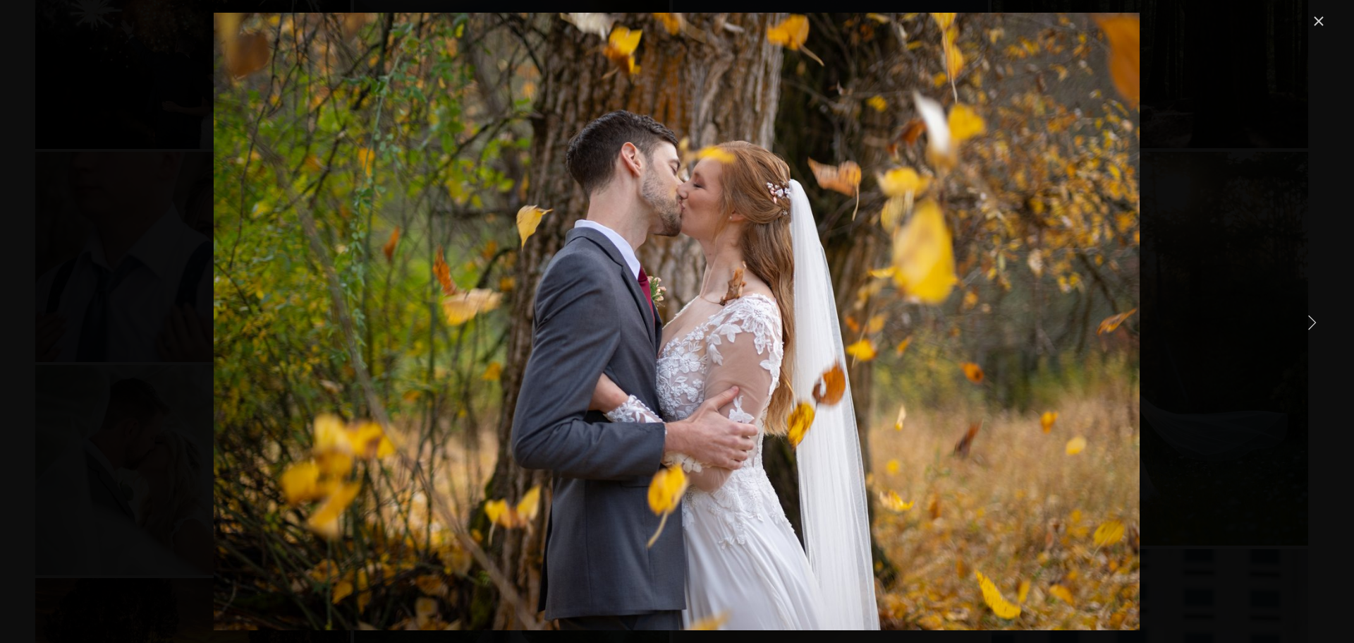
click at [1310, 318] on link "Next Item" at bounding box center [1311, 321] width 31 height 31
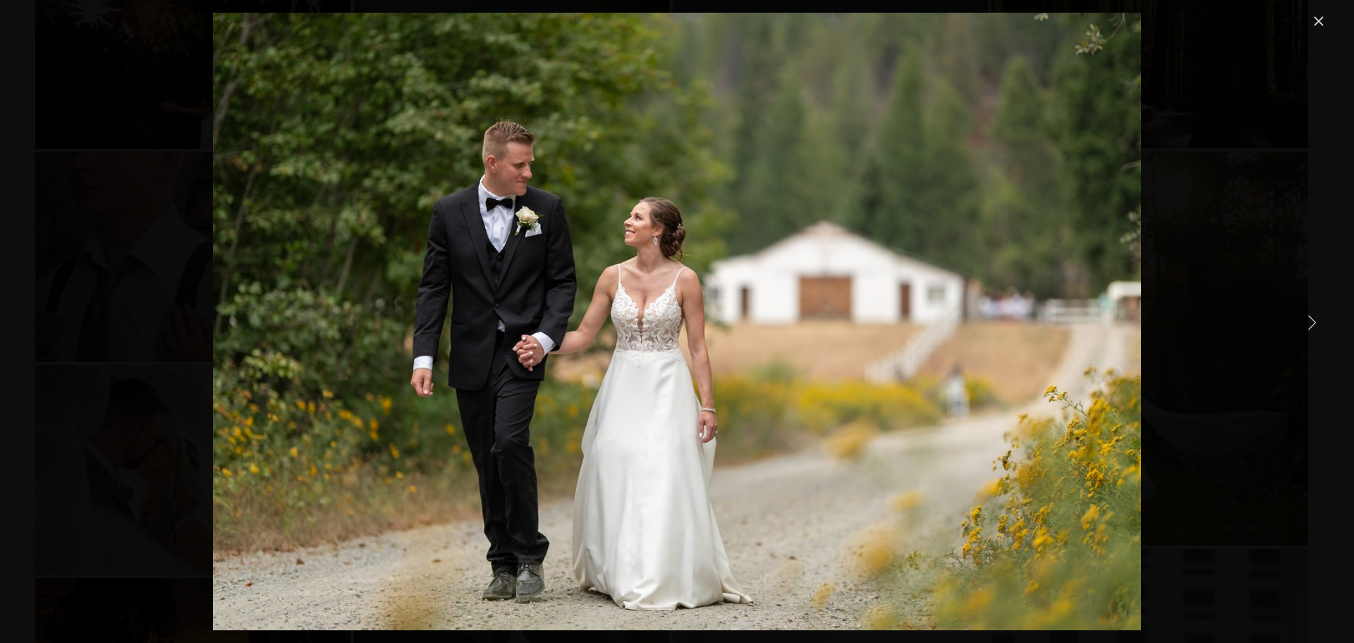
click at [1310, 318] on link "Next Item" at bounding box center [1311, 321] width 31 height 31
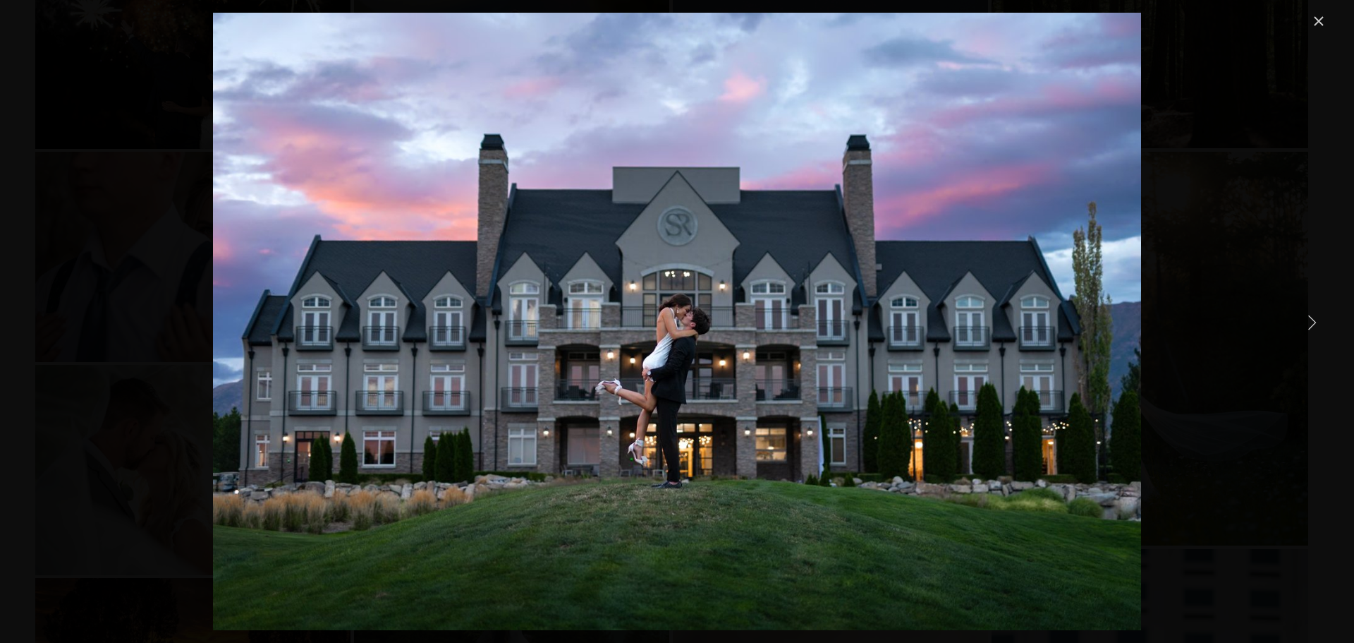
click at [1310, 318] on link "Next Item" at bounding box center [1311, 321] width 31 height 31
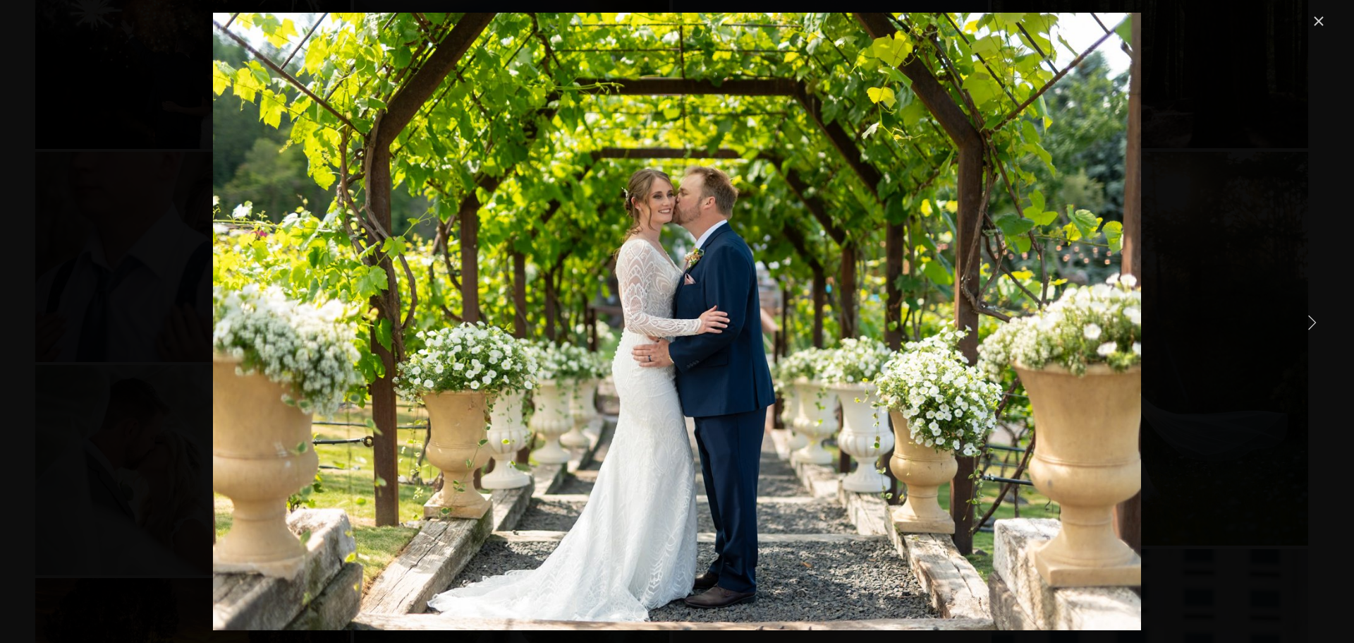
click at [1310, 318] on link "Next Item" at bounding box center [1311, 321] width 31 height 31
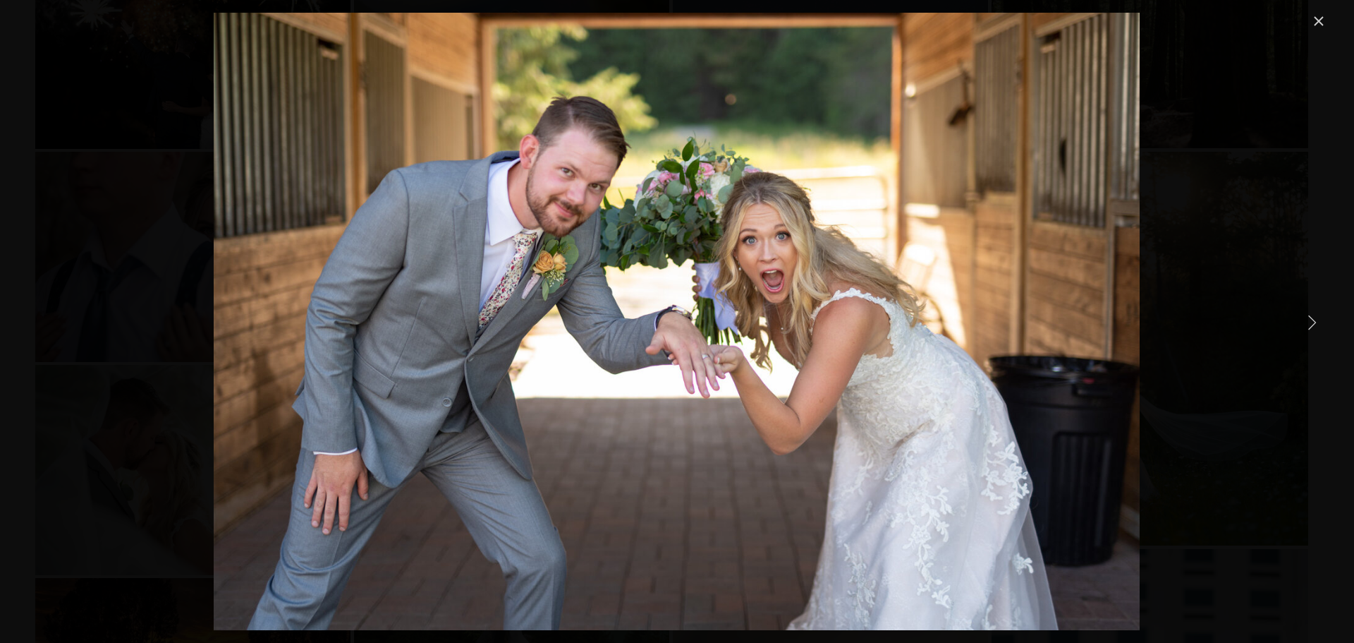
click at [1310, 318] on link "Next Item" at bounding box center [1311, 321] width 31 height 31
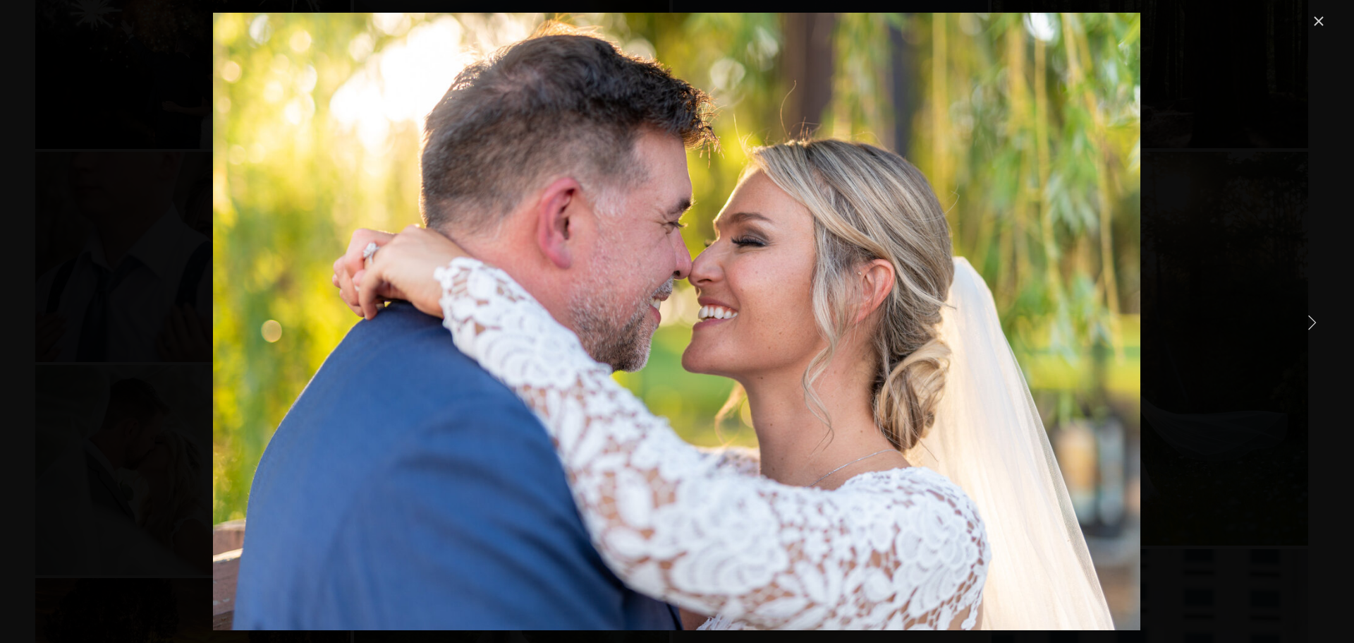
click at [1310, 318] on link "Next Item" at bounding box center [1311, 321] width 31 height 31
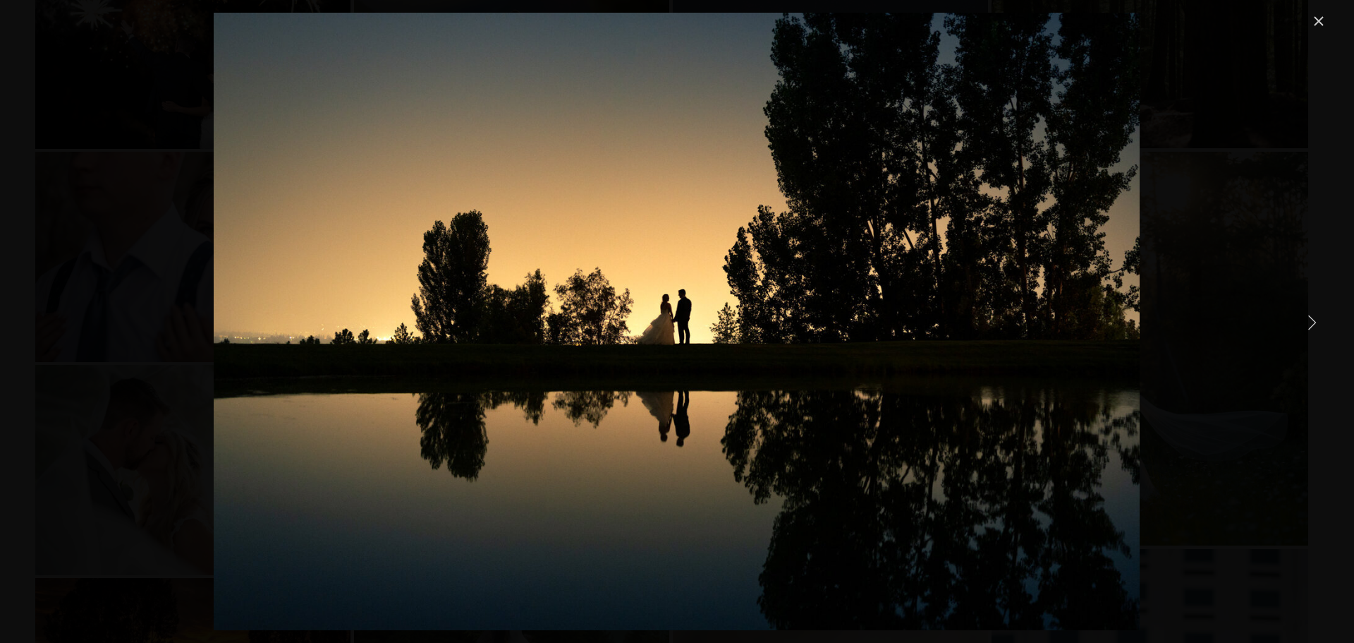
click at [1310, 318] on link "Next Item" at bounding box center [1311, 321] width 31 height 31
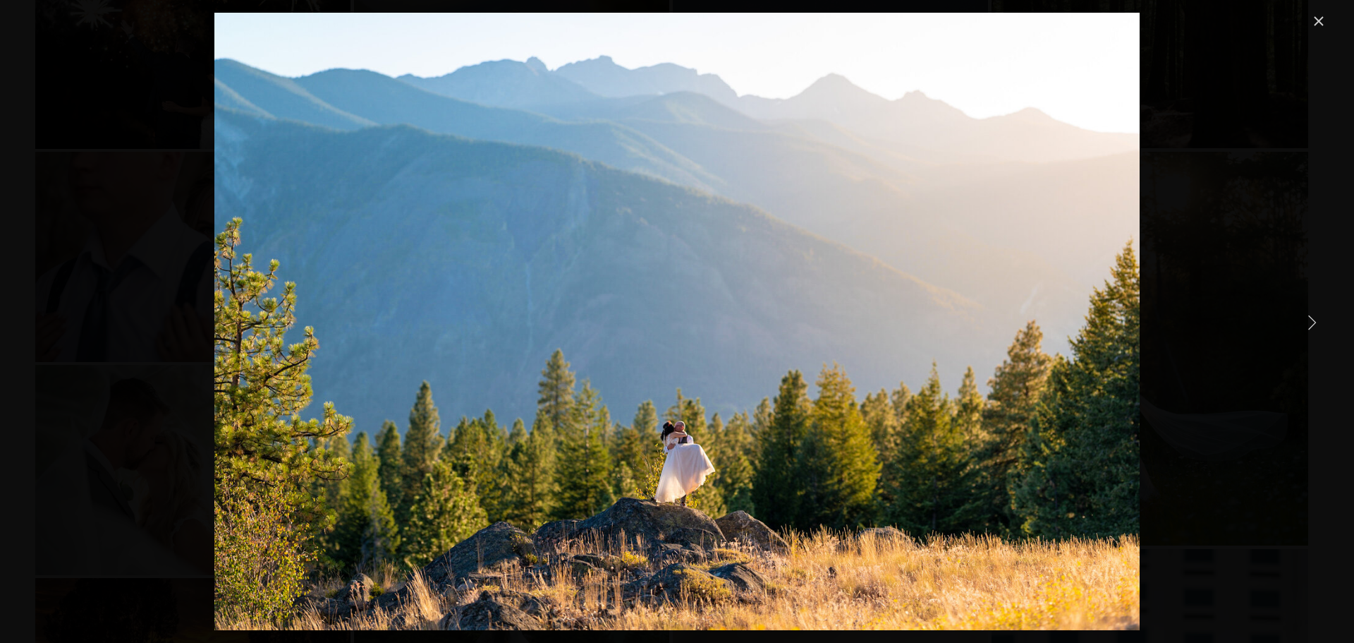
click at [1310, 318] on link "Next Item" at bounding box center [1311, 321] width 31 height 31
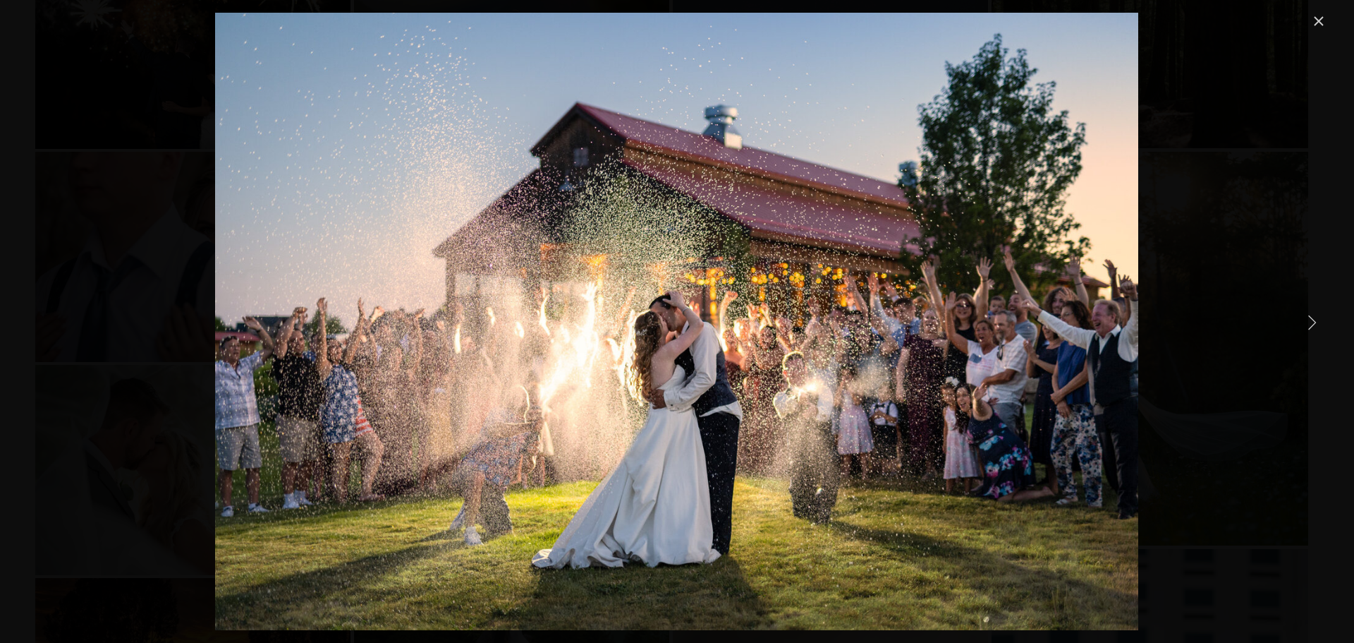
click at [1310, 318] on link "Next Item" at bounding box center [1311, 321] width 31 height 31
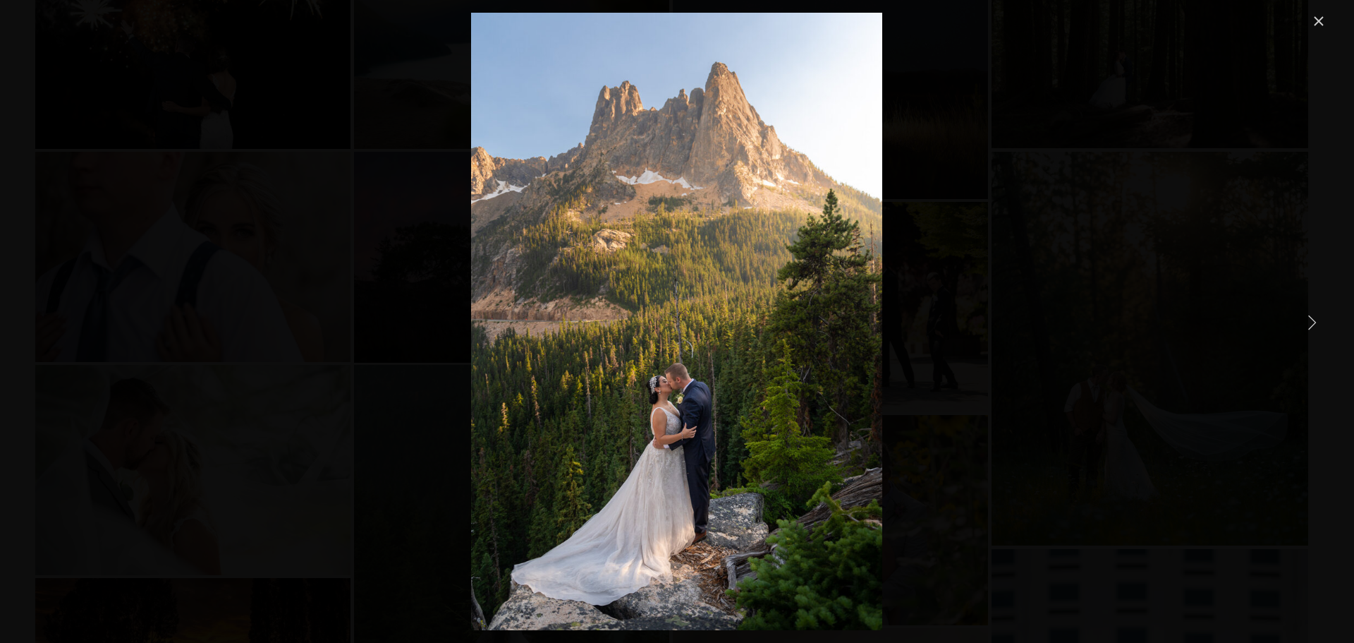
click at [1310, 318] on link "Next Item" at bounding box center [1311, 321] width 31 height 31
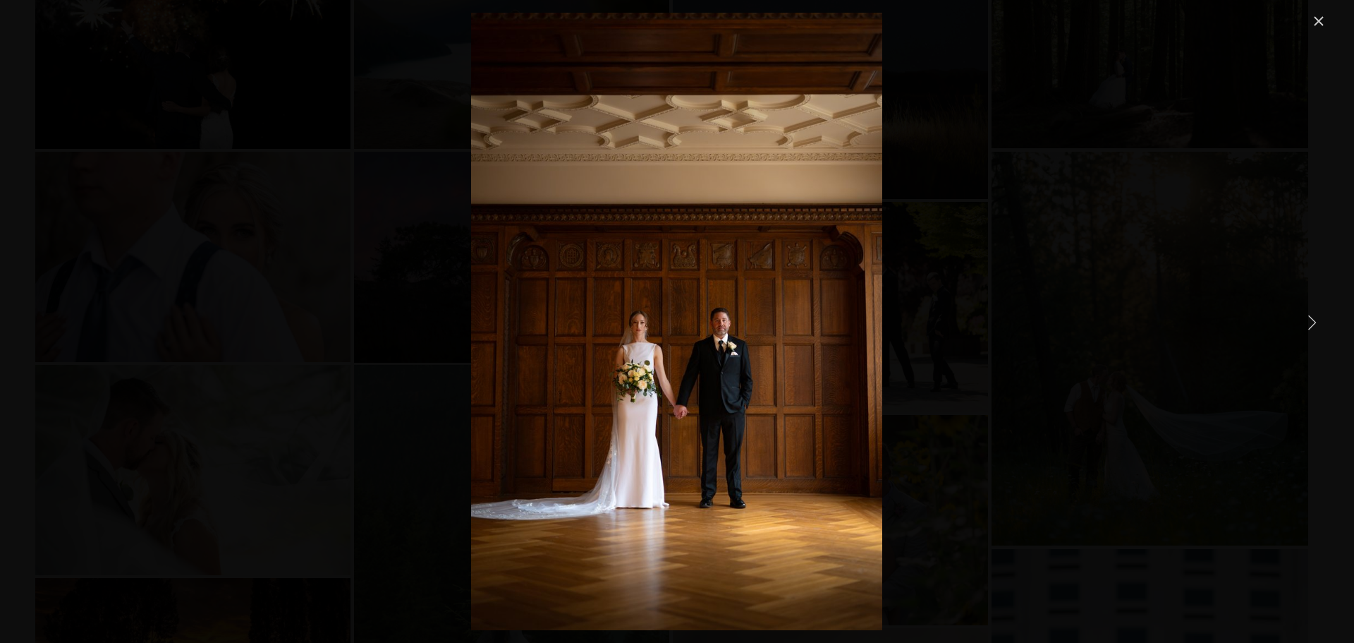
click at [1310, 318] on link "Next Item" at bounding box center [1311, 321] width 31 height 31
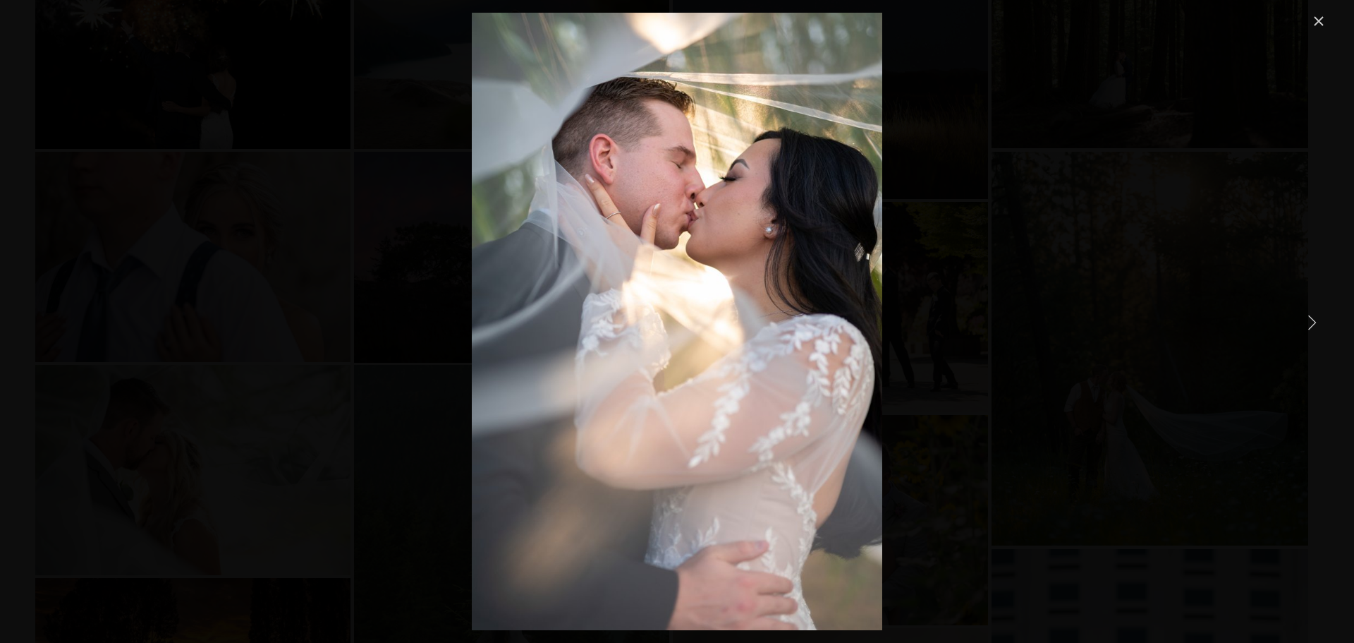
click at [1310, 318] on link "Next Item" at bounding box center [1311, 321] width 31 height 31
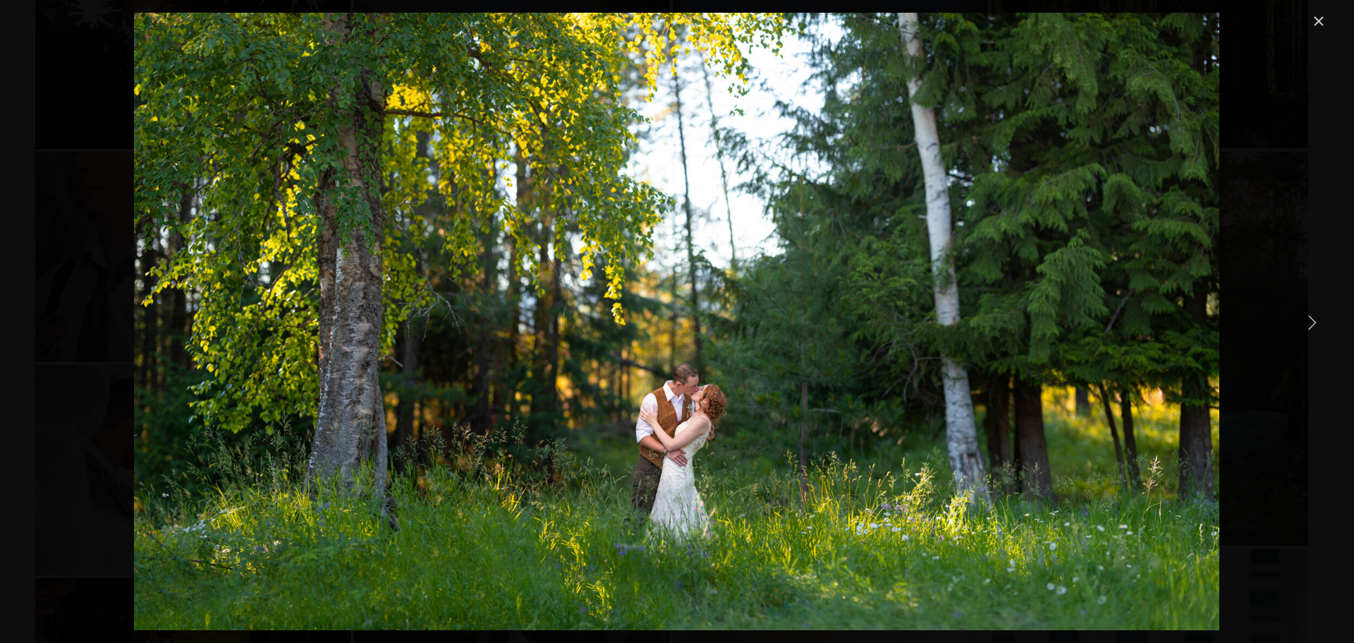
click at [1310, 318] on link "Next Item" at bounding box center [1311, 321] width 31 height 31
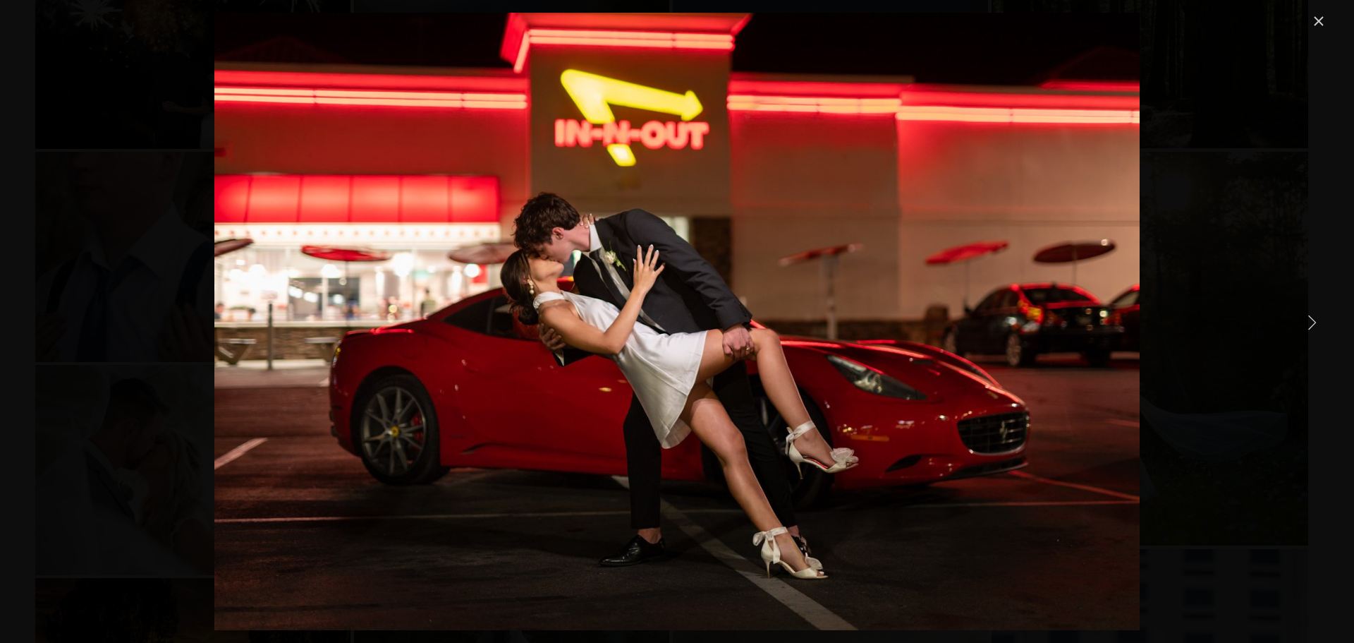
click at [1310, 318] on link "Next Item" at bounding box center [1311, 321] width 31 height 31
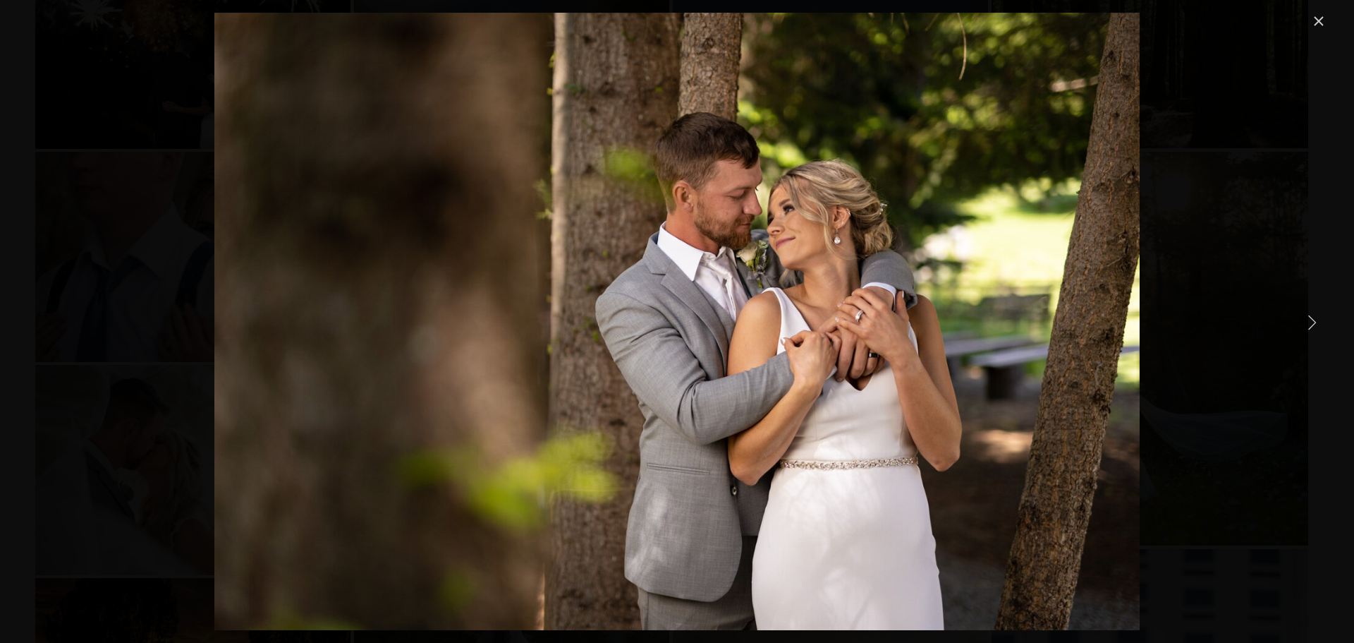
click at [1310, 318] on link "Next Item" at bounding box center [1311, 321] width 31 height 31
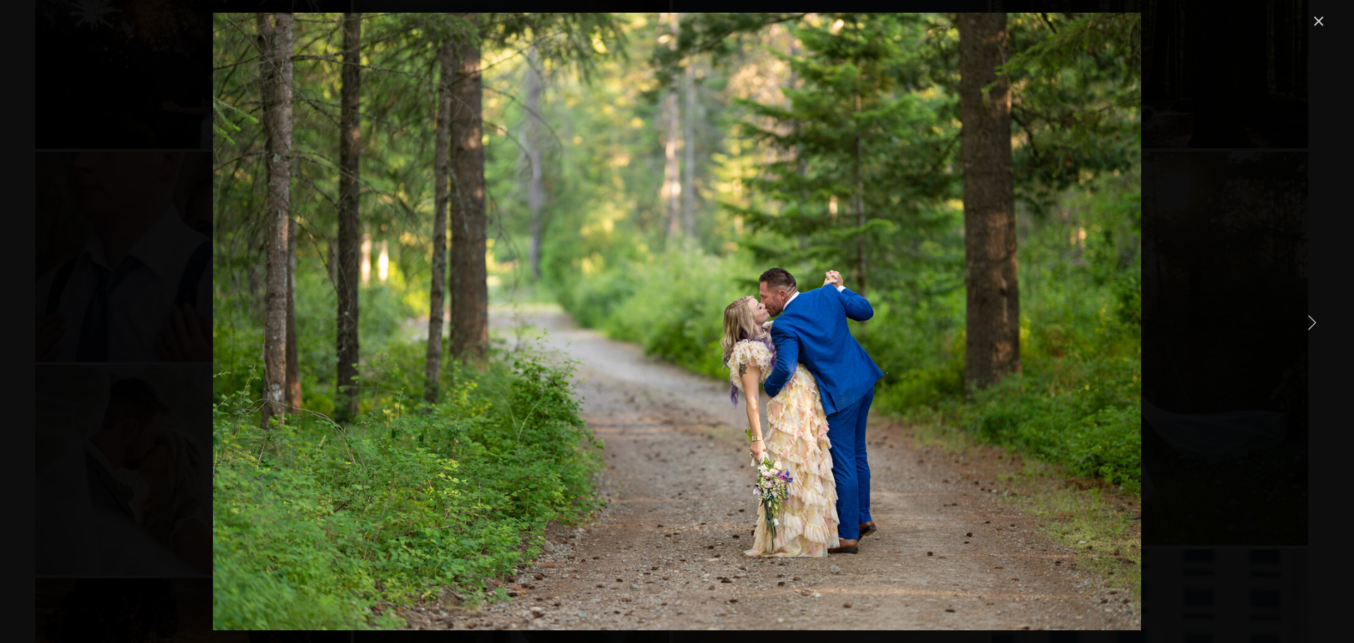
click at [1310, 318] on link "Next Item" at bounding box center [1311, 321] width 31 height 31
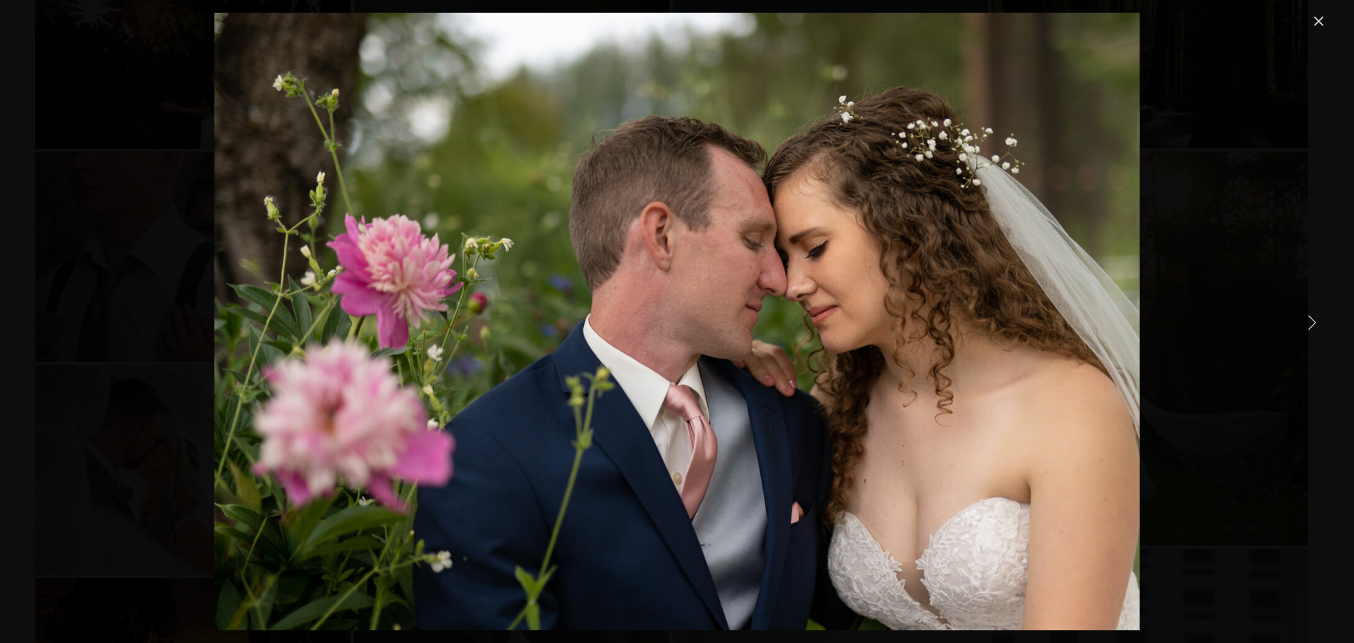
click at [1310, 318] on link "Next Item" at bounding box center [1311, 321] width 31 height 31
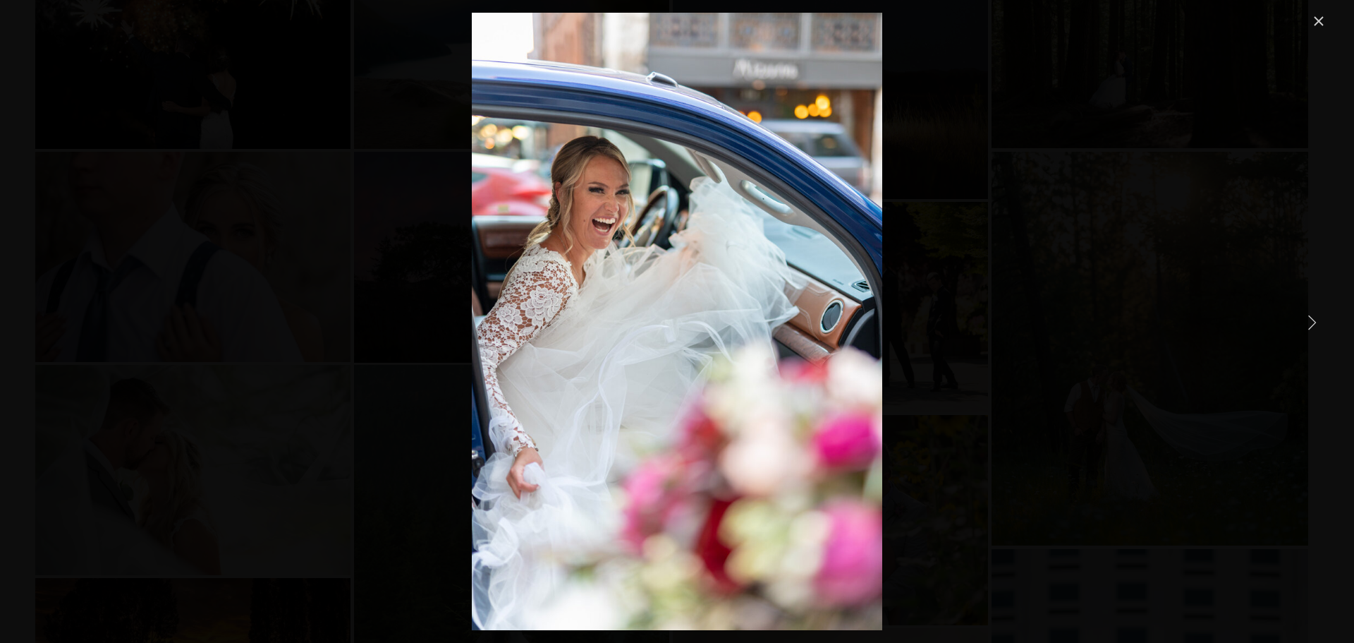
click at [1310, 318] on link "Next Item" at bounding box center [1311, 321] width 31 height 31
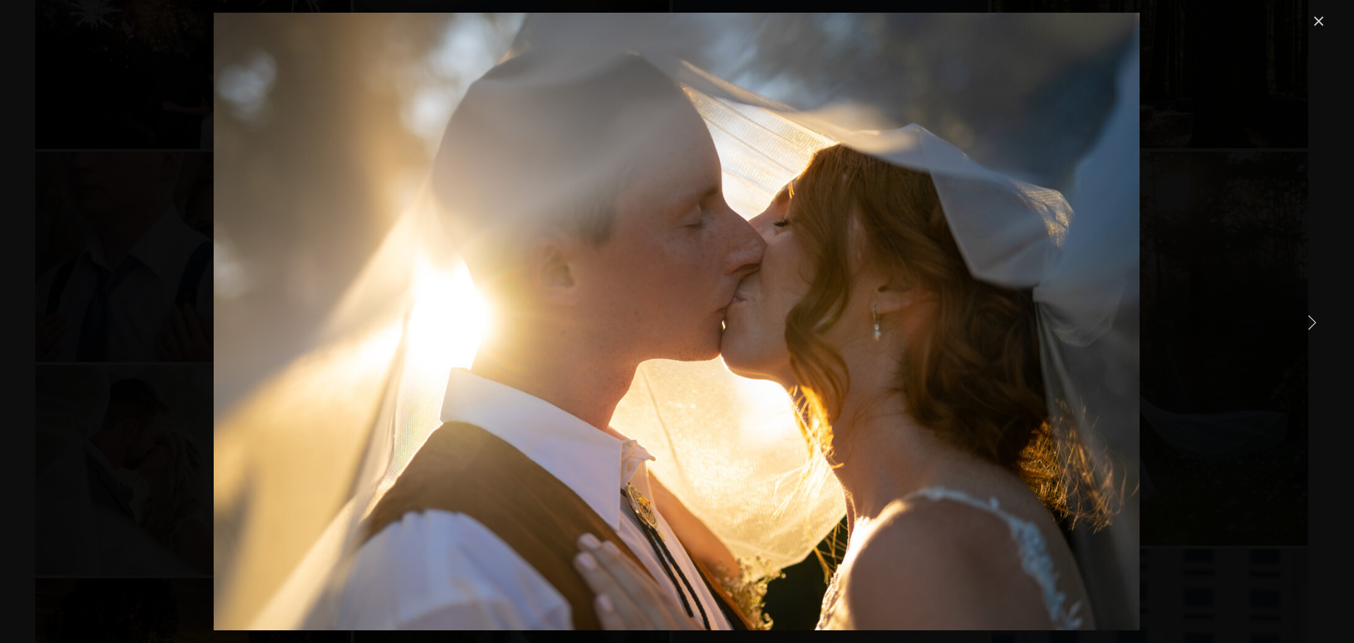
click at [1310, 318] on link "Next Item" at bounding box center [1311, 321] width 31 height 31
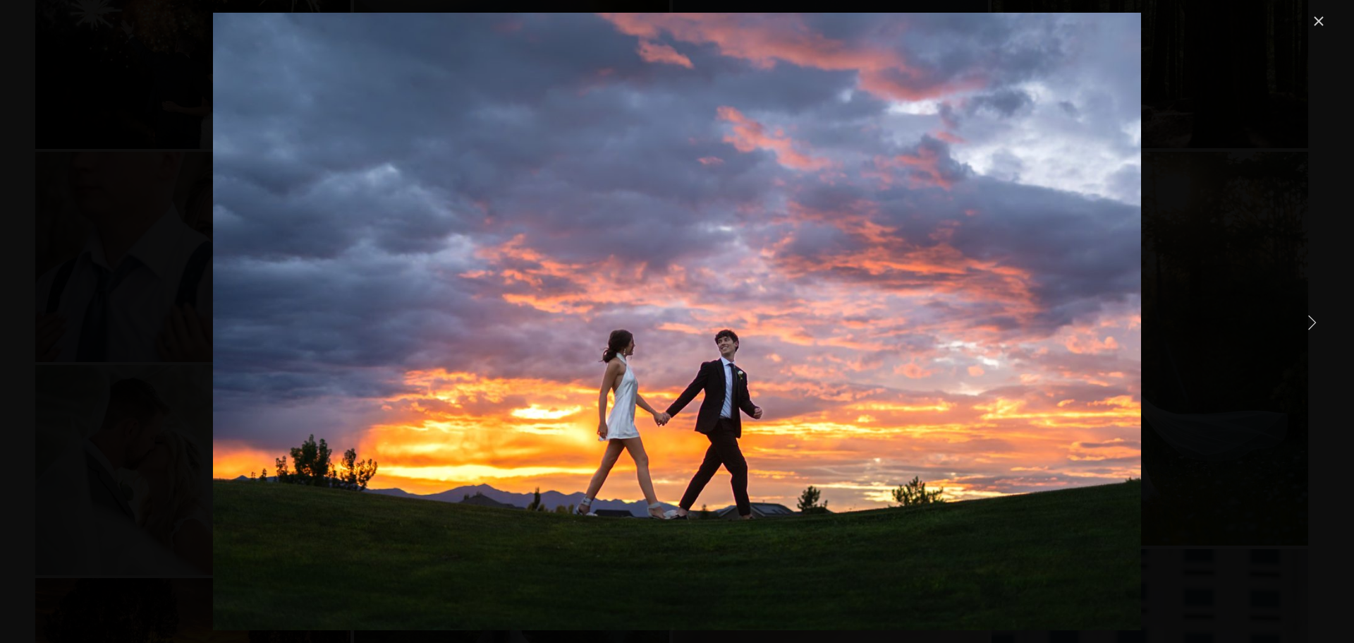
click at [1310, 318] on link "Next Item" at bounding box center [1311, 321] width 31 height 31
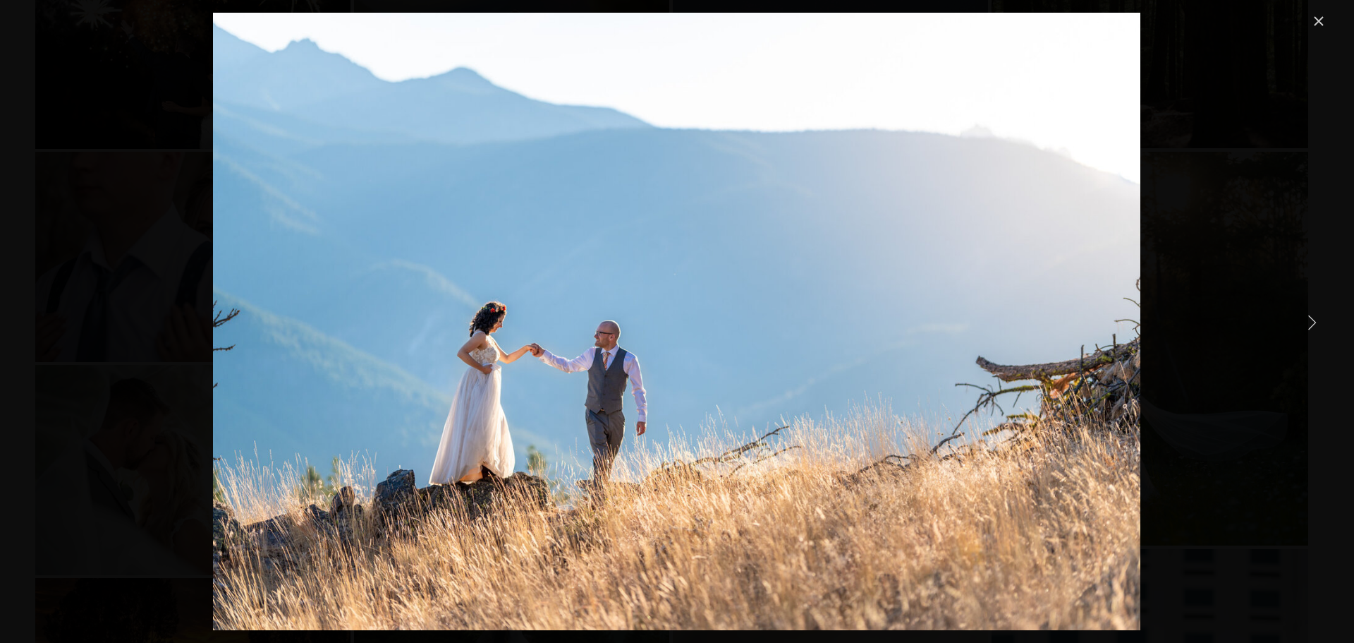
click at [1310, 318] on link "Next Item" at bounding box center [1311, 321] width 31 height 31
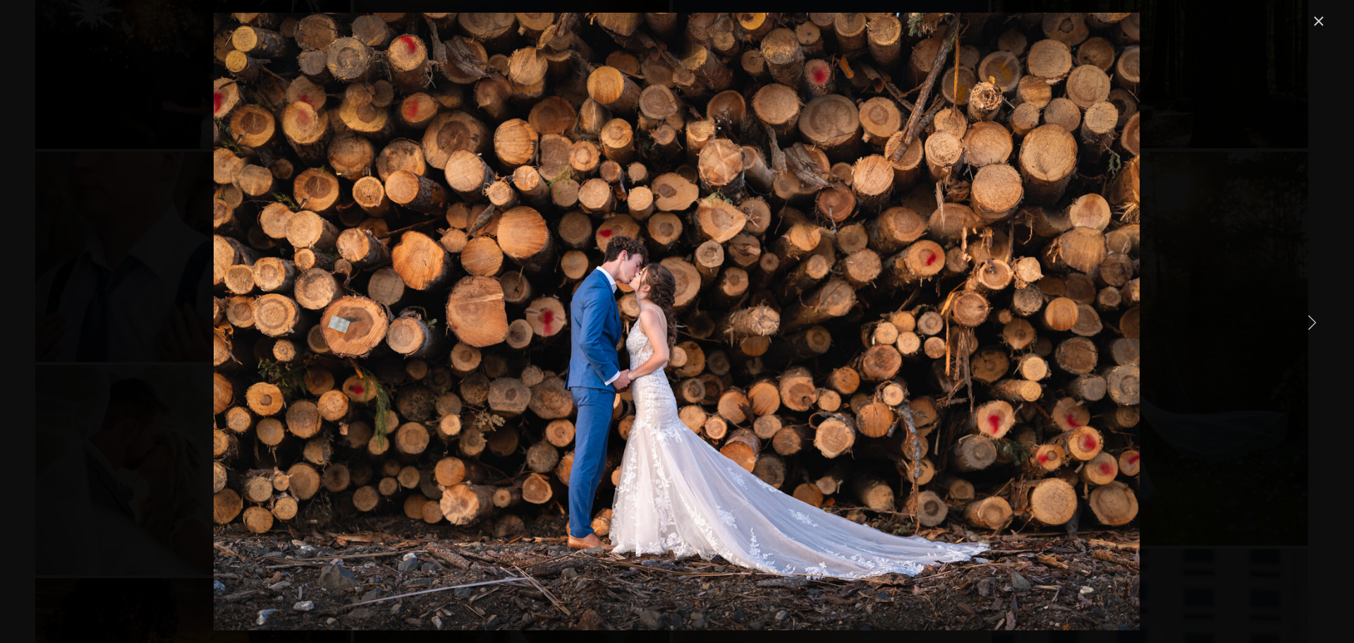
click at [1310, 318] on link "Next Item" at bounding box center [1311, 321] width 31 height 31
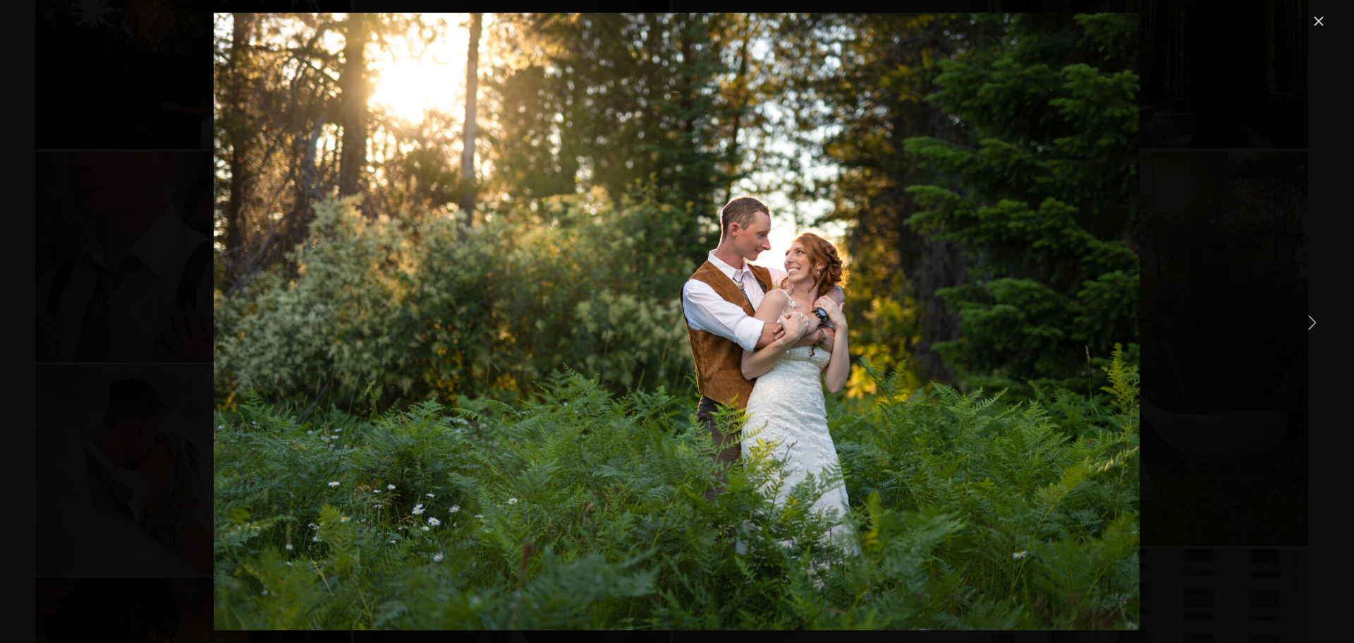
click at [1310, 318] on link "Next Item" at bounding box center [1311, 321] width 31 height 31
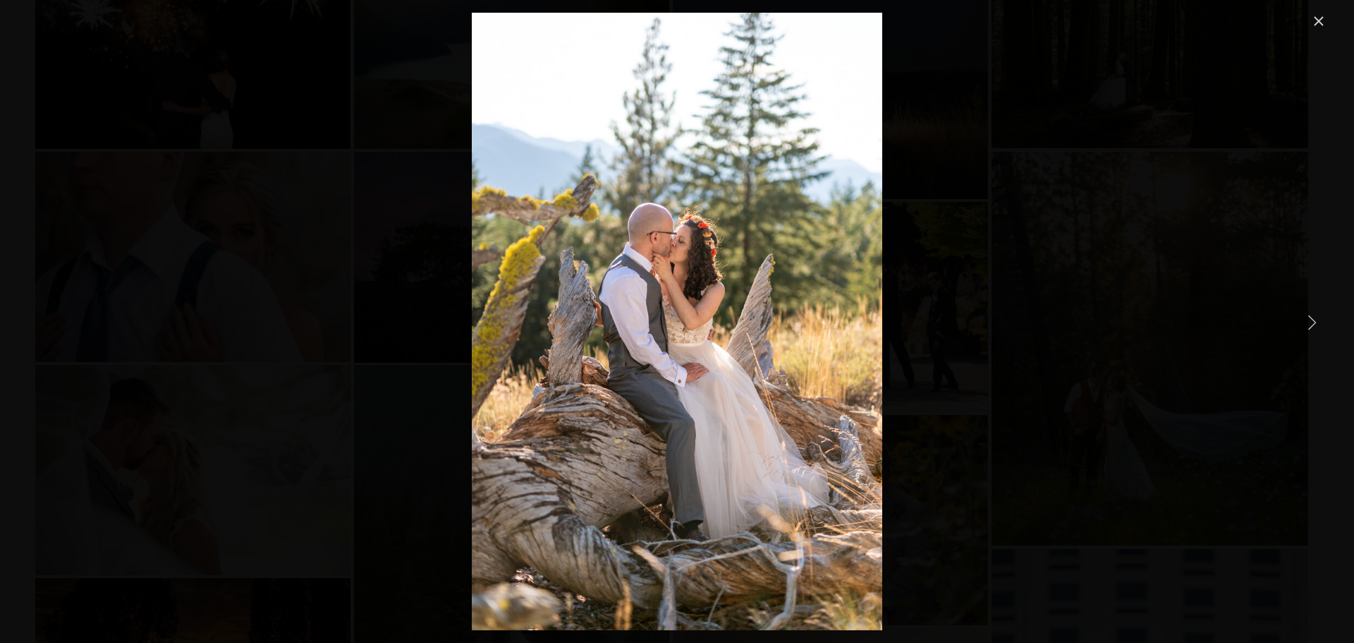
click at [1310, 318] on link "Next Item" at bounding box center [1311, 321] width 31 height 31
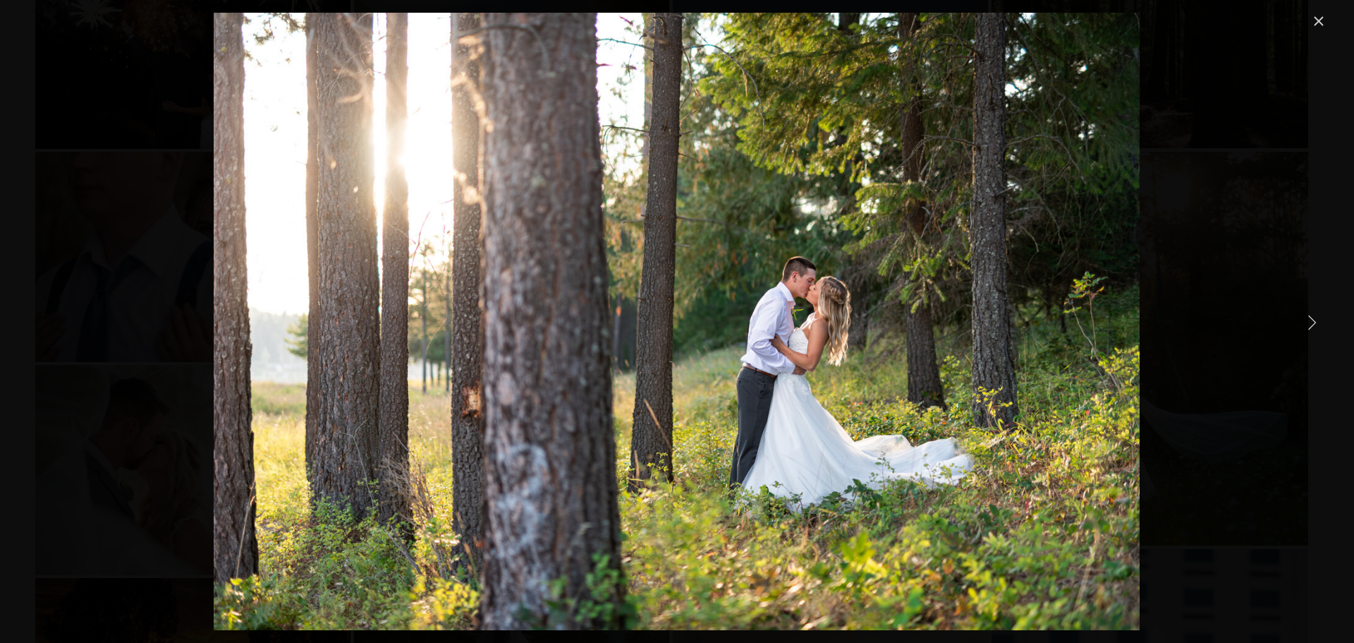
click at [1310, 318] on link "Next Item" at bounding box center [1311, 321] width 31 height 31
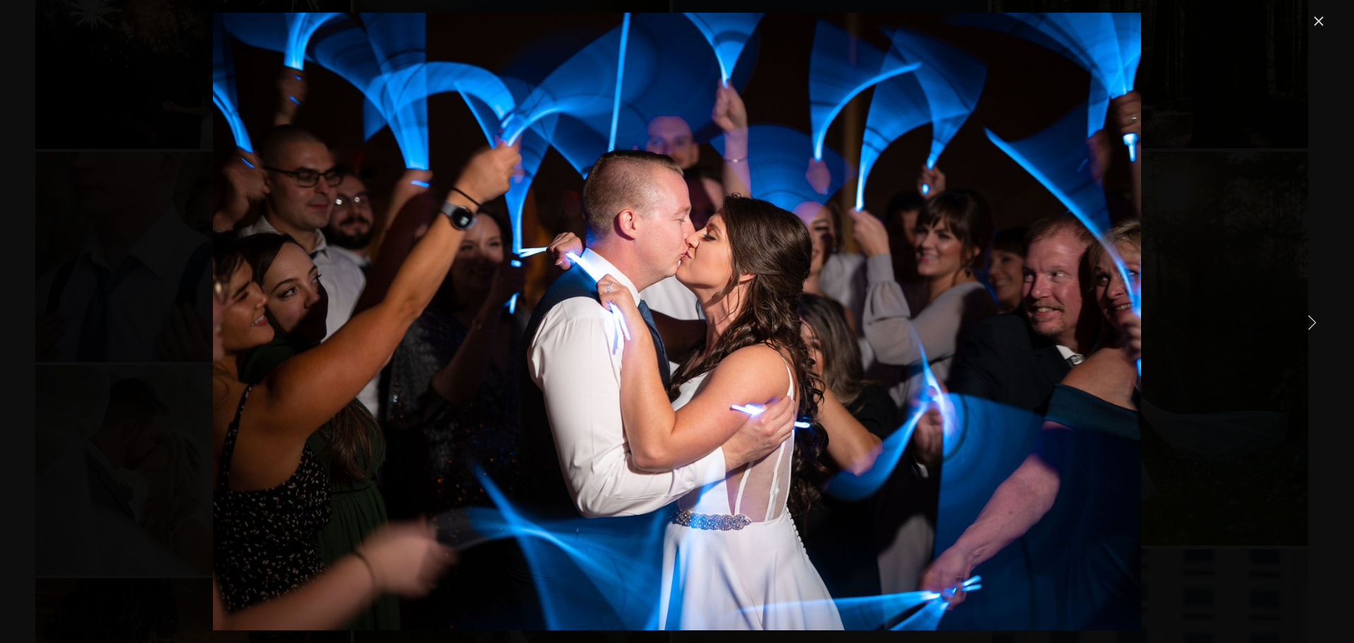
click at [1310, 318] on link "Next Item" at bounding box center [1311, 321] width 31 height 31
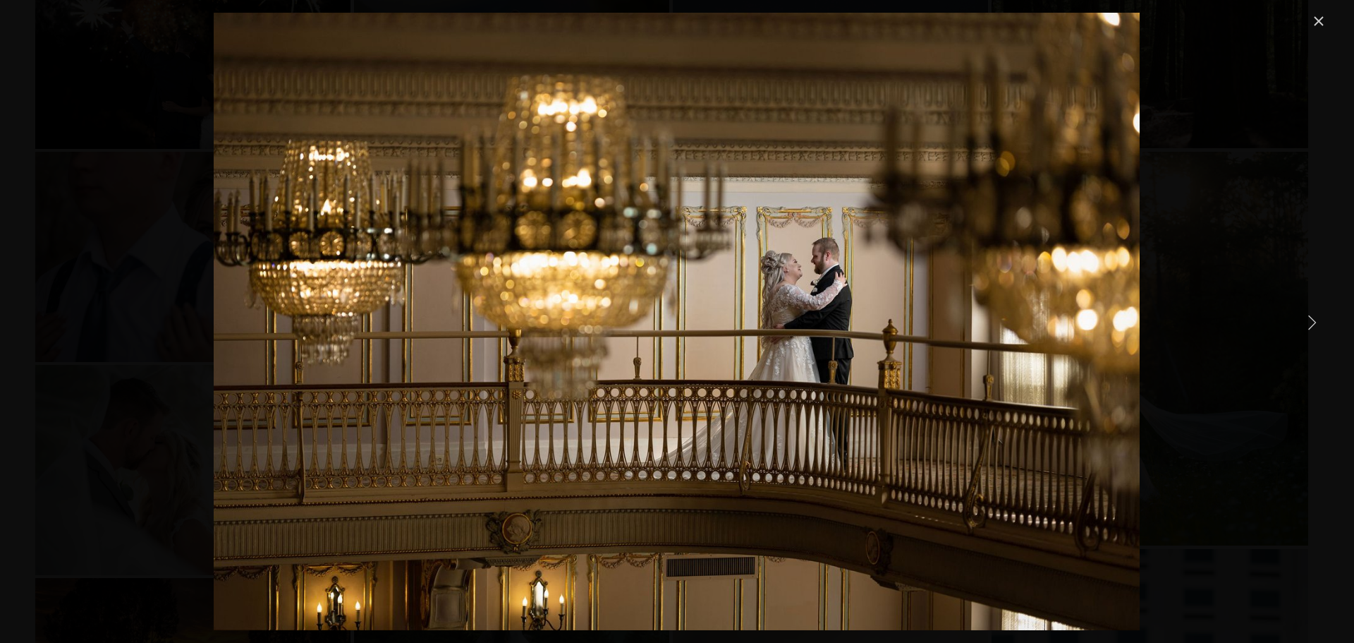
click at [1310, 318] on link "Next Item" at bounding box center [1311, 321] width 31 height 31
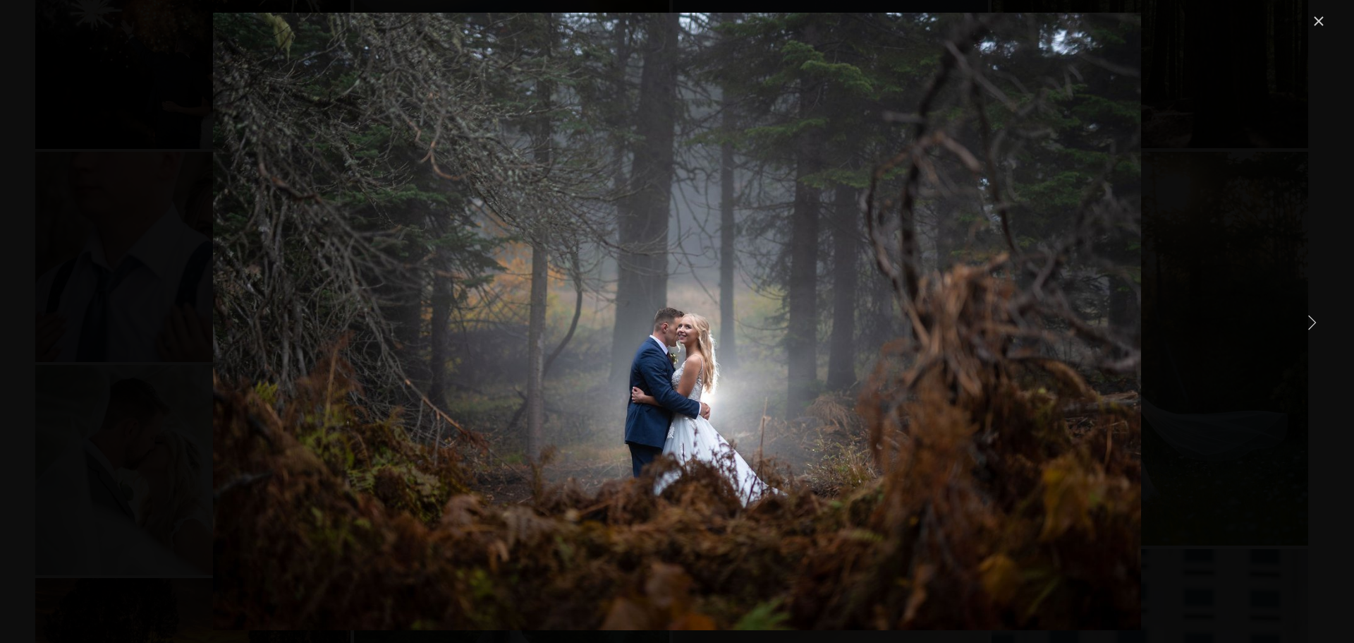
click at [1310, 318] on link "Next Item" at bounding box center [1311, 321] width 31 height 31
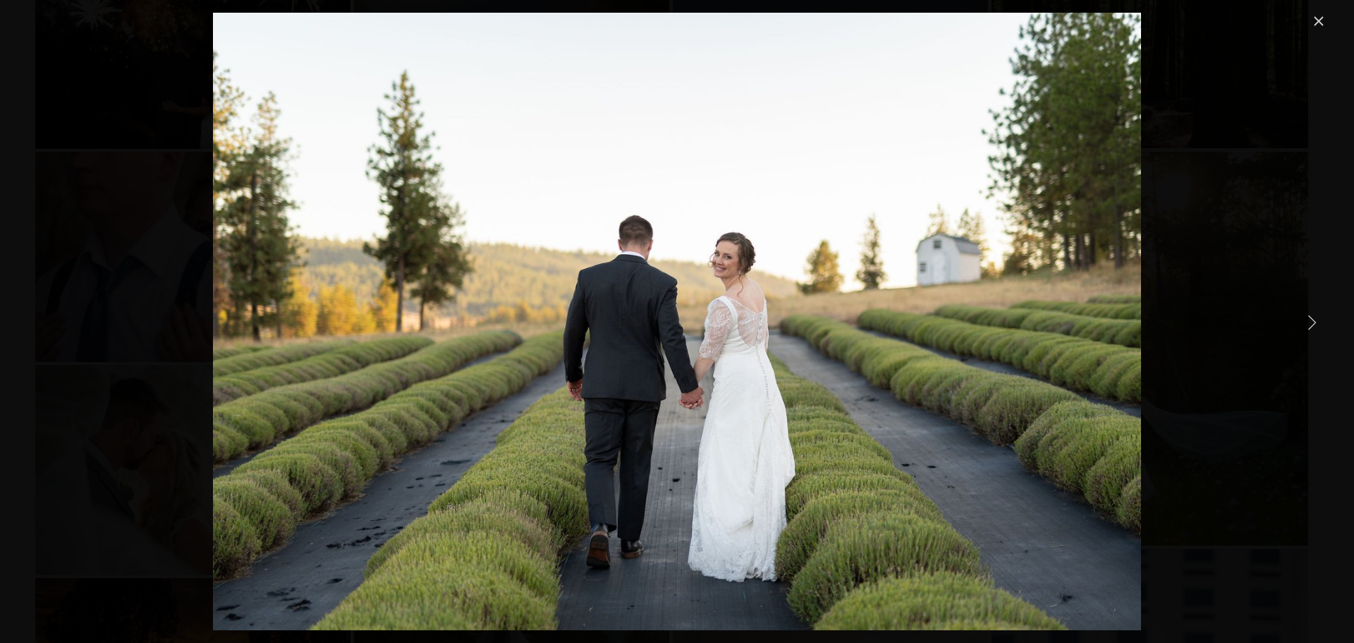
click at [1310, 318] on link "Next Item" at bounding box center [1311, 321] width 31 height 31
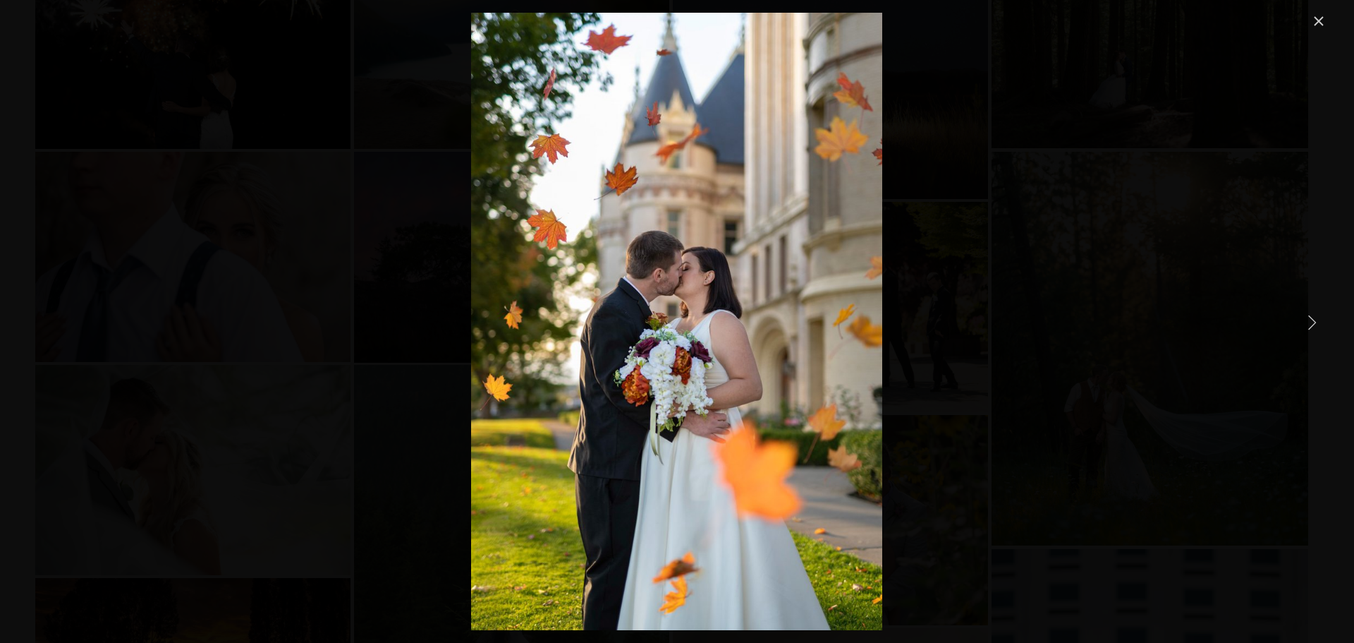
click at [1310, 318] on link "Next Item" at bounding box center [1311, 321] width 31 height 31
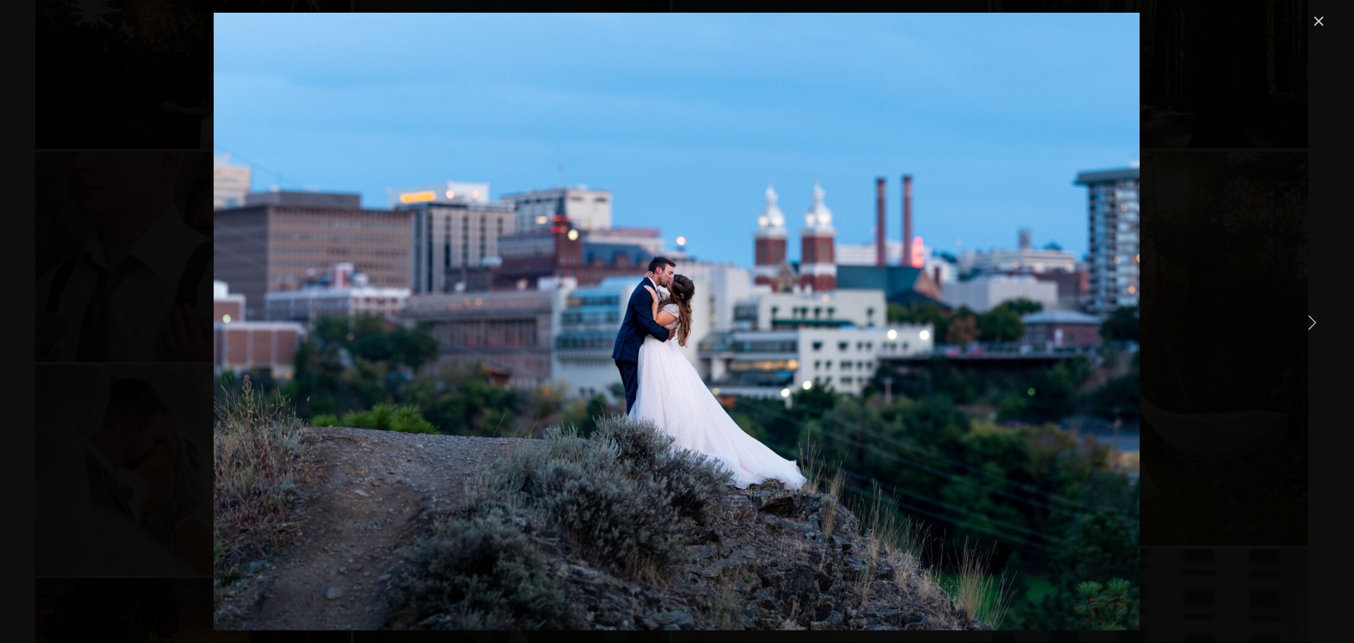
click at [1310, 318] on link "Next Item" at bounding box center [1311, 321] width 31 height 31
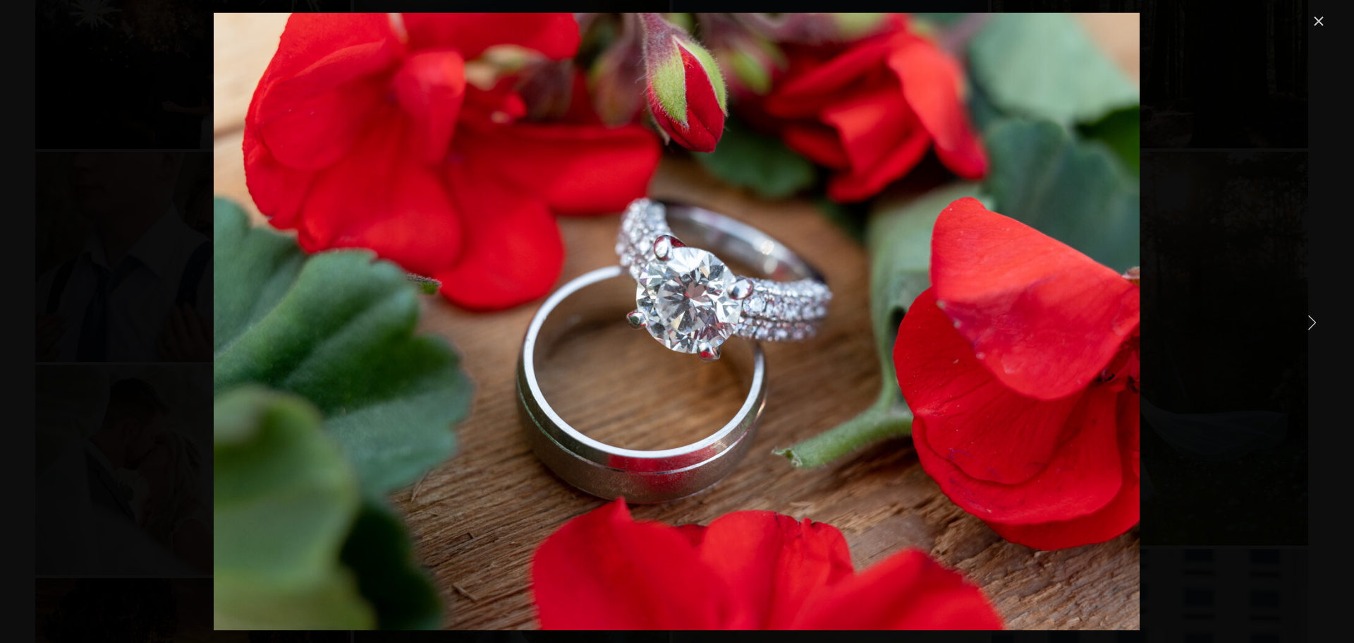
click at [1310, 318] on link "Next Item" at bounding box center [1311, 321] width 31 height 31
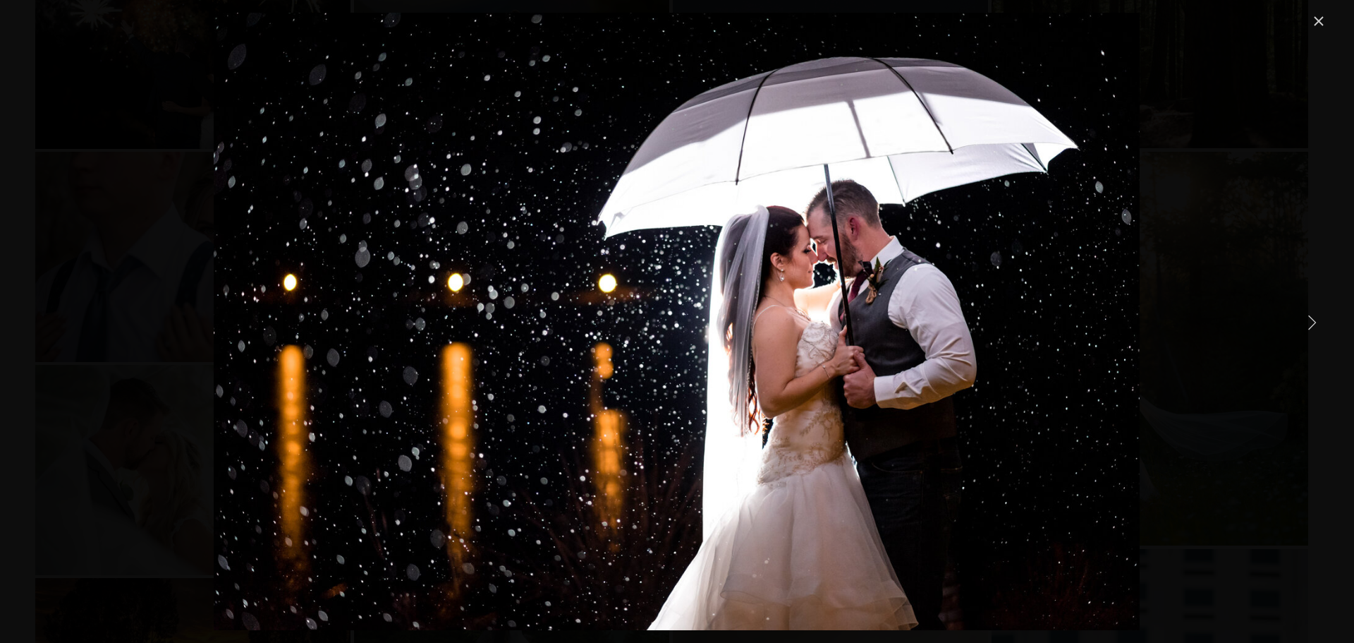
click at [1310, 318] on link "Next Item" at bounding box center [1311, 321] width 31 height 31
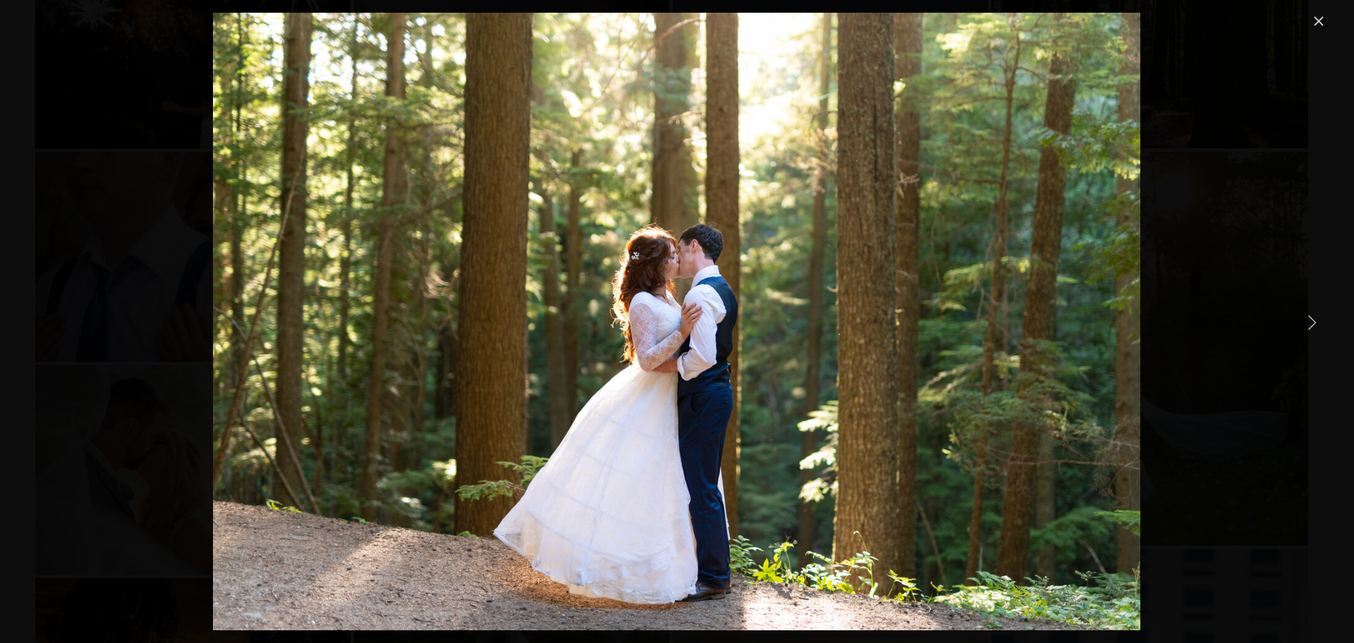
click at [1310, 318] on link "Next Item" at bounding box center [1311, 321] width 31 height 31
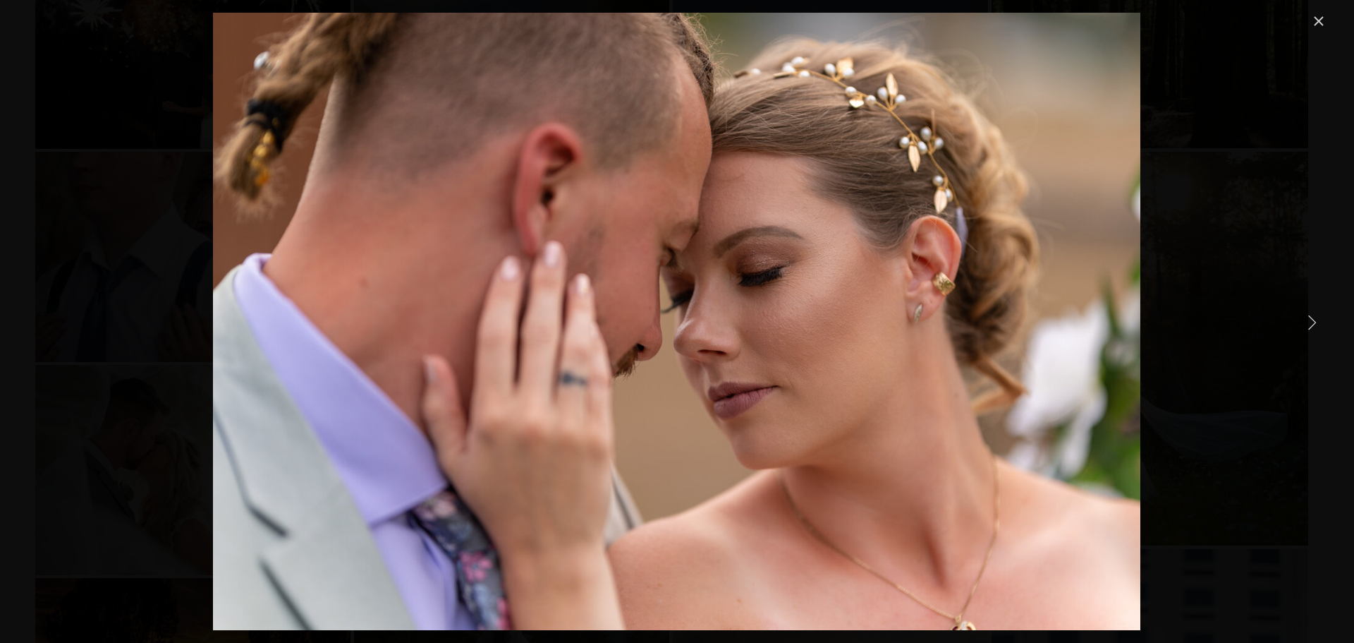
click at [1325, 23] on link "Close" at bounding box center [1319, 21] width 17 height 17
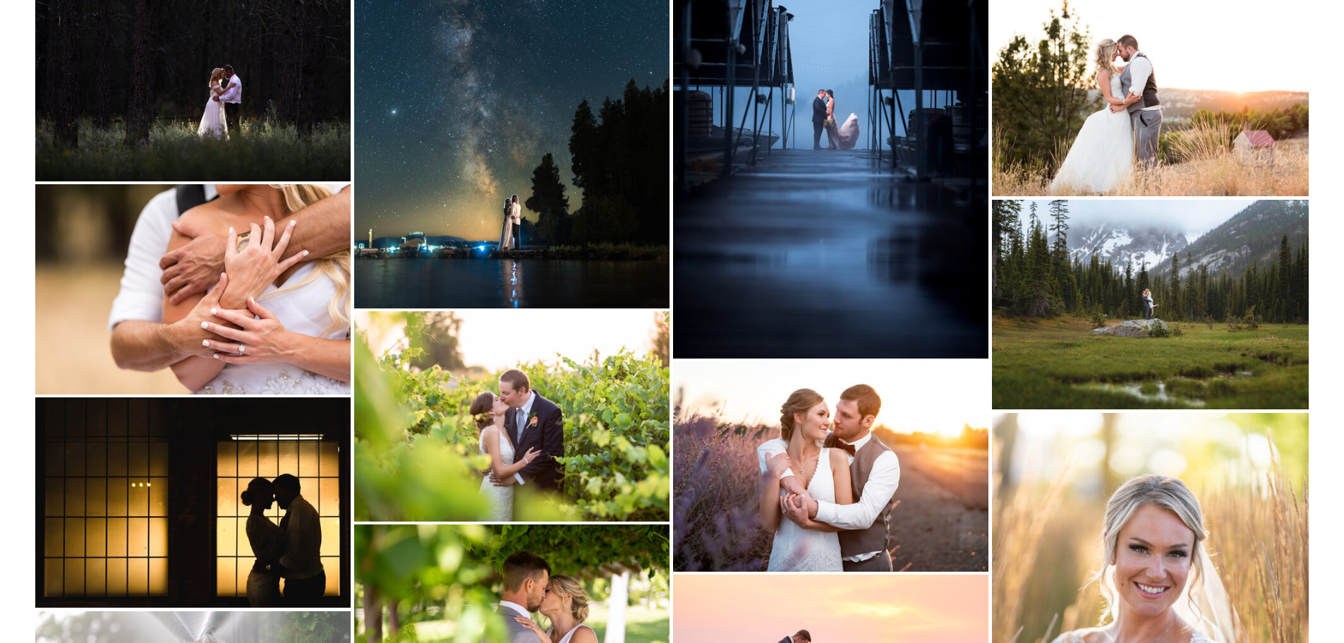
scroll to position [5149, 0]
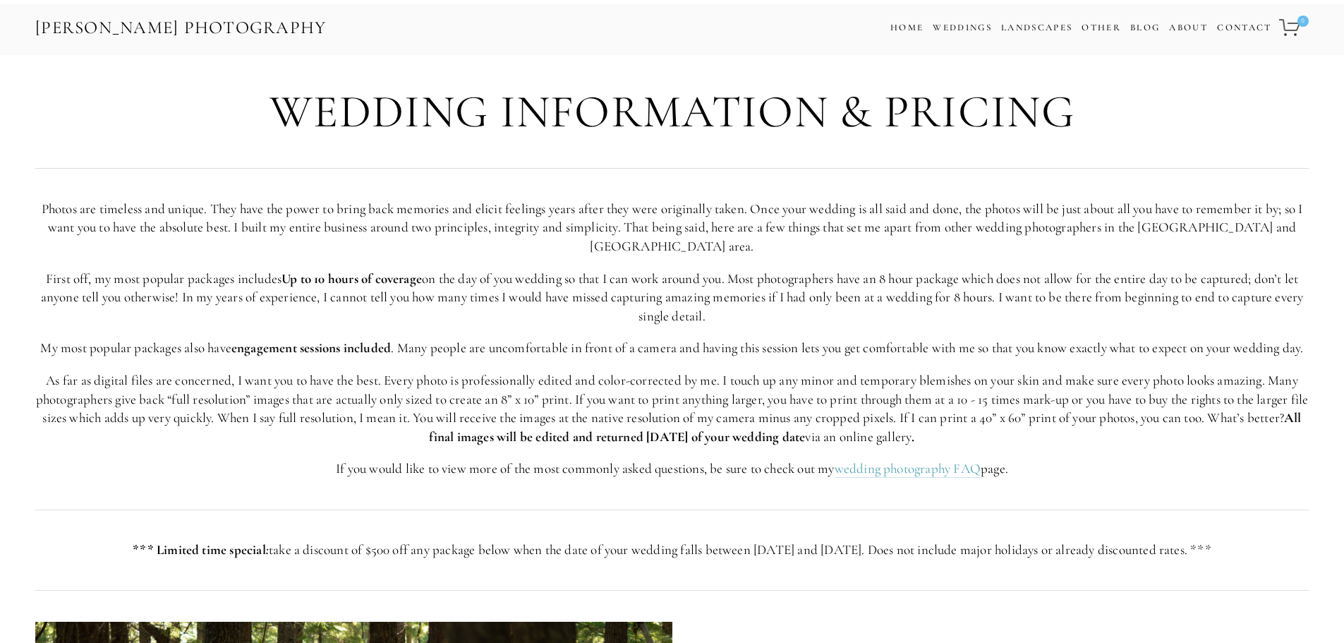
scroll to position [3908, 0]
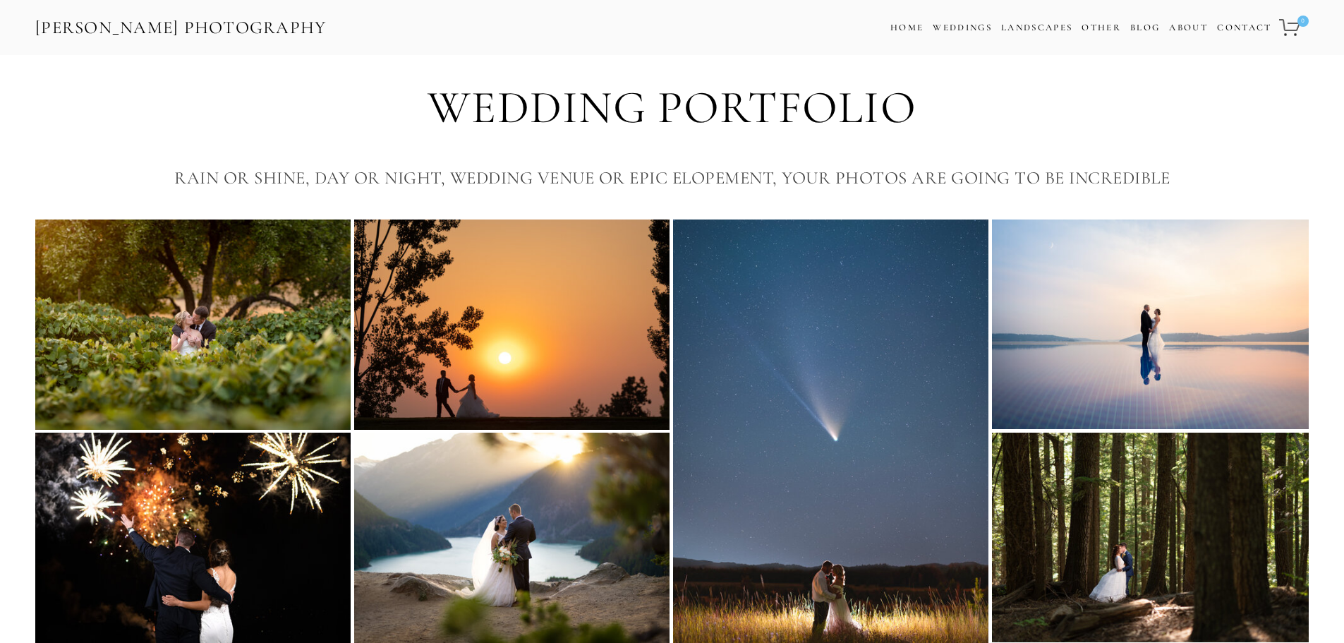
click at [1060, 342] on img at bounding box center [1150, 323] width 317 height 209
